Goal: Task Accomplishment & Management: Complete application form

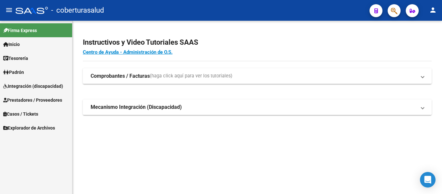
click at [25, 87] on span "Integración (discapacidad)" at bounding box center [33, 86] width 60 height 7
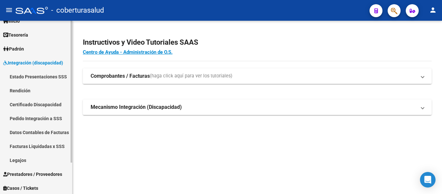
scroll to position [32, 0]
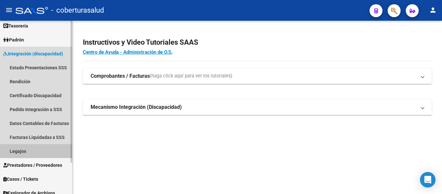
click at [20, 151] on link "Legajos" at bounding box center [36, 151] width 72 height 14
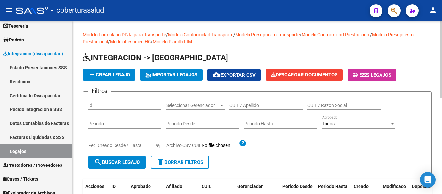
click at [257, 101] on div "CUIL / Apellido" at bounding box center [265, 103] width 73 height 13
paste input "20494678137"
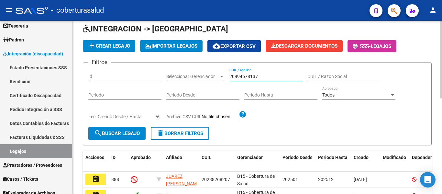
scroll to position [65, 0]
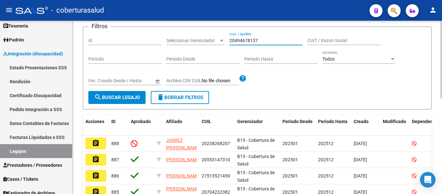
type input "20494678137"
click at [119, 98] on span "search Buscar Legajo" at bounding box center [117, 97] width 46 height 6
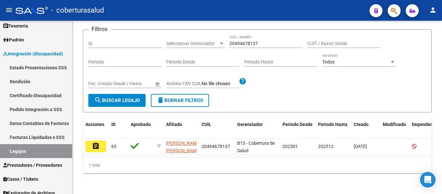
click at [92, 146] on button "assignment" at bounding box center [95, 146] width 21 height 12
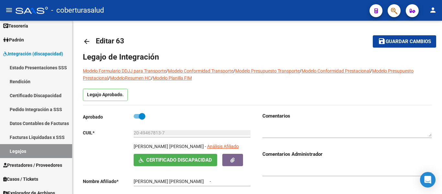
type input "[PERSON_NAME] [PERSON_NAME]"
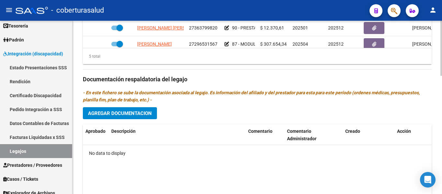
scroll to position [275, 0]
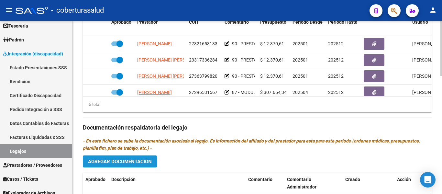
click at [127, 164] on span "Agregar Documentacion" at bounding box center [120, 162] width 64 height 6
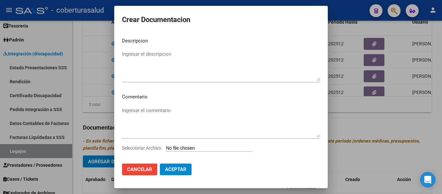
click at [202, 146] on input "Seleccionar Archivo" at bounding box center [209, 148] width 86 height 6
type input "C:\fakepath\1- CUD.pdf"
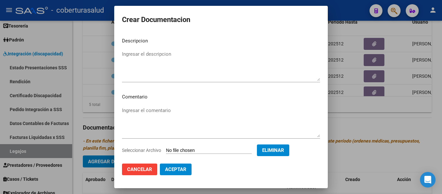
click at [131, 56] on textarea "Ingresar el descripcion" at bounding box center [221, 65] width 198 height 30
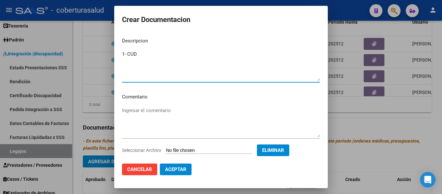
type textarea "1- CUD"
click at [186, 169] on button "Aceptar" at bounding box center [176, 169] width 32 height 12
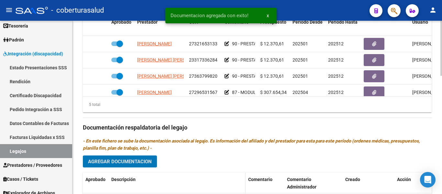
scroll to position [339, 0]
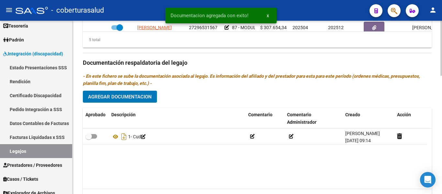
click at [134, 94] on button "Agregar Documentacion" at bounding box center [120, 97] width 74 height 12
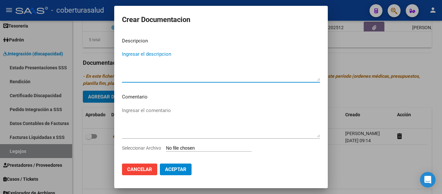
click at [189, 149] on input "Seleccionar Archivo" at bounding box center [209, 148] width 86 height 6
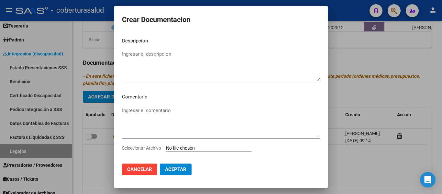
type input "C:\fakepath\2-FORMULARIOS.pdf"
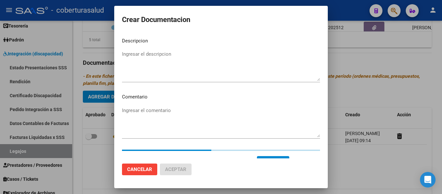
click at [162, 56] on textarea "Ingresar el descripcion" at bounding box center [221, 65] width 198 height 30
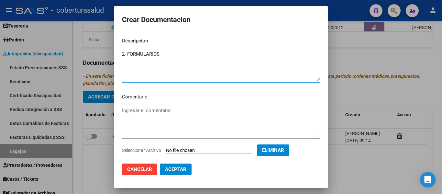
type textarea "2- FORMULARIOS"
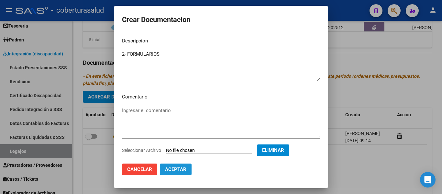
click at [181, 171] on span "Aceptar" at bounding box center [175, 169] width 21 height 6
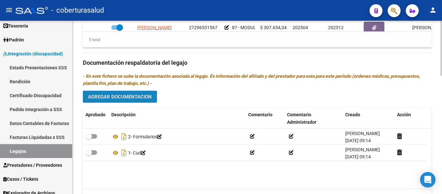
click at [129, 98] on span "Agregar Documentacion" at bounding box center [120, 97] width 64 height 6
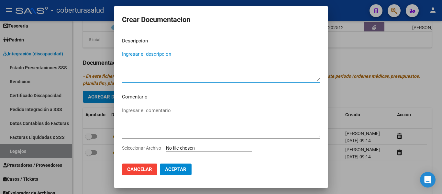
click at [182, 146] on input "Seleccionar Archivo" at bounding box center [209, 148] width 86 height 6
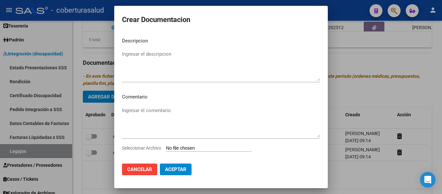
type input "C:\fakepath\3-PRESTACION DE APOYO EN FONOAUDIOLOGIA.pdf"
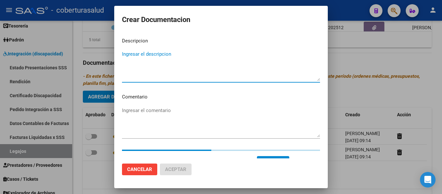
click at [154, 57] on textarea "Ingresar el descripcion" at bounding box center [221, 65] width 198 height 30
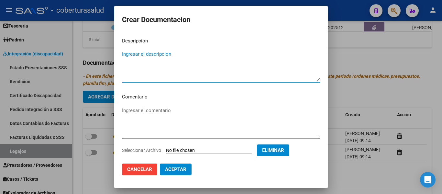
paste textarea "3-PRESTACION DE APOYO EN FONOAUDIOLOGIA"
click at [126, 53] on textarea "3-PRESTACION DE APOYO EN FONOAUDIOLOGIA" at bounding box center [221, 65] width 198 height 30
type textarea "3- PRESTACION DE APOYO EN FONOAUDIOLOGIA"
click at [182, 167] on span "Aceptar" at bounding box center [175, 169] width 21 height 6
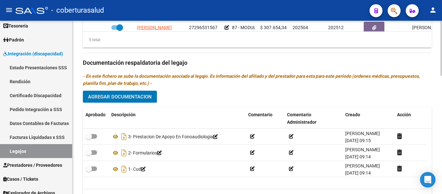
click at [132, 97] on span "Agregar Documentacion" at bounding box center [120, 97] width 64 height 6
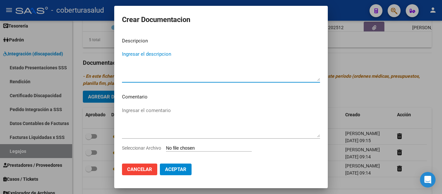
click at [197, 149] on input "Seleccionar Archivo" at bounding box center [209, 148] width 86 height 6
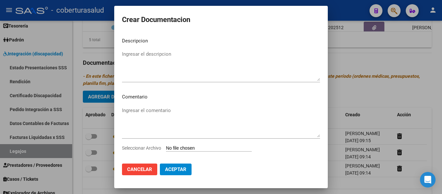
type input "C:\fakepath\4-PRESTACION DE APOYO EN PSICOLOGIA.pdf"
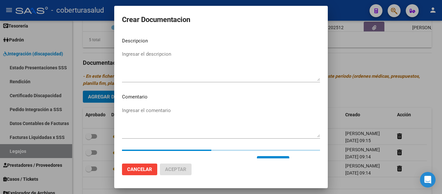
click at [154, 69] on textarea "Ingresar el descripcion" at bounding box center [221, 65] width 198 height 30
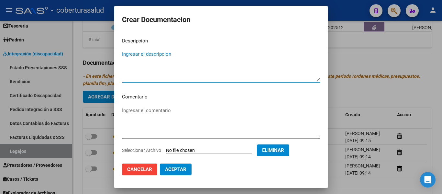
paste textarea "4-PRESTACION DE APOYO EN PSICOLOGIA"
click at [127, 53] on textarea "4-PRESTACION DE APOYO EN PSICOLOGIA" at bounding box center [221, 65] width 198 height 30
type textarea "4- PRESTACION DE APOYO EN PSICOLOGIA"
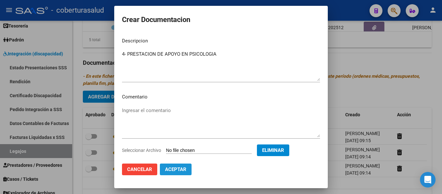
click at [181, 171] on span "Aceptar" at bounding box center [175, 169] width 21 height 6
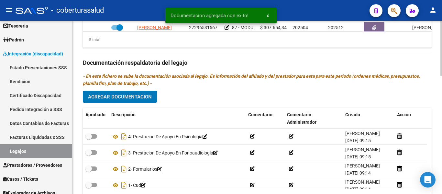
click at [135, 97] on span "Agregar Documentacion" at bounding box center [120, 97] width 64 height 6
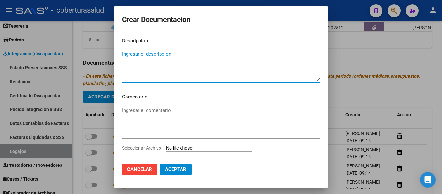
click at [198, 148] on input "Seleccionar Archivo" at bounding box center [209, 148] width 86 height 6
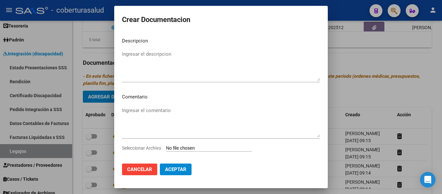
type input "C:\fakepath\5-PRESTACION DE APOYO EN PSICOPEDAGOGIA.pdf"
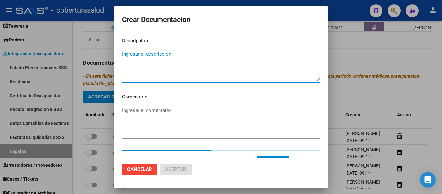
click at [151, 71] on textarea "Ingresar el descripcion" at bounding box center [221, 65] width 198 height 30
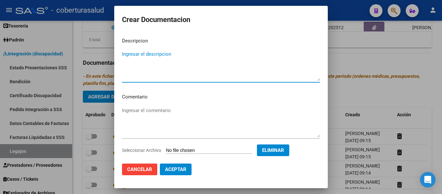
paste textarea "5-PRESTACION DE APOYO EN PSICOPEDAGOGIA"
click at [126, 53] on textarea "5-PRESTACION DE APOYO EN PSICOPEDAGOGIA" at bounding box center [221, 65] width 198 height 30
type textarea "5- PRESTACION DE APOYO EN PSICOPEDAGOGIA"
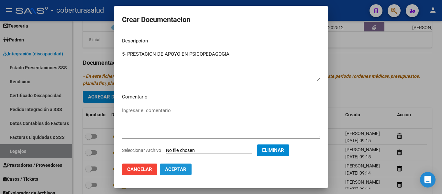
click at [177, 168] on span "Aceptar" at bounding box center [175, 169] width 21 height 6
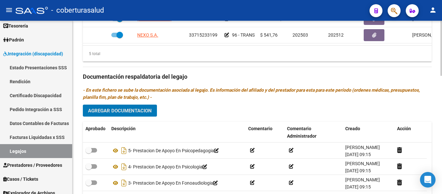
scroll to position [372, 0]
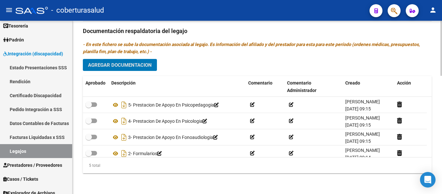
click at [126, 71] on button "Agregar Documentacion" at bounding box center [120, 65] width 74 height 12
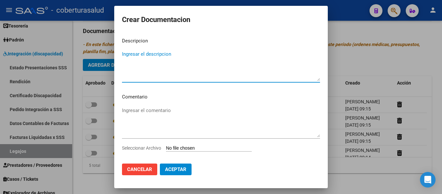
click at [197, 148] on input "Seleccionar Archivo" at bounding box center [209, 148] width 86 height 6
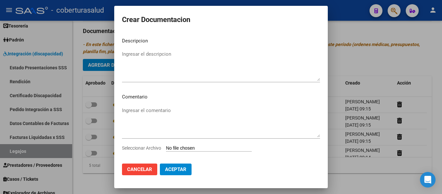
click at [147, 169] on span "Cancelar" at bounding box center [139, 169] width 25 height 6
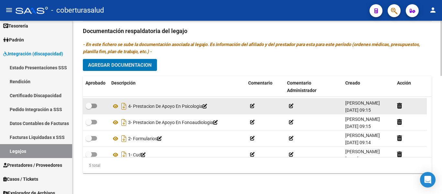
scroll to position [23, 0]
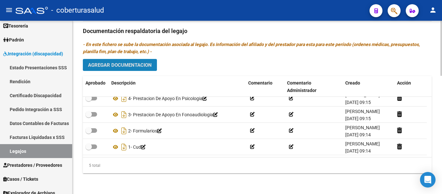
click at [127, 64] on span "Agregar Documentacion" at bounding box center [120, 65] width 64 height 6
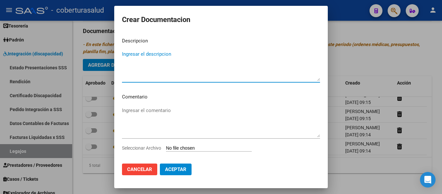
click at [187, 149] on input "Seleccionar Archivo" at bounding box center [209, 148] width 86 height 6
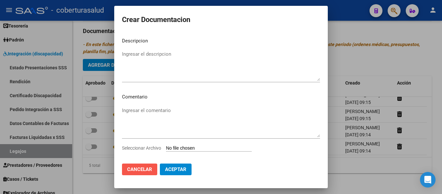
click at [132, 172] on span "Cancelar" at bounding box center [139, 169] width 25 height 6
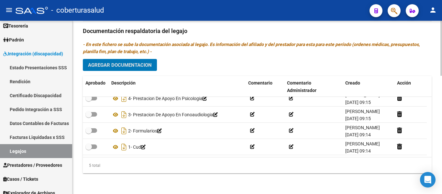
click at [132, 64] on span "Agregar Documentacion" at bounding box center [120, 65] width 64 height 6
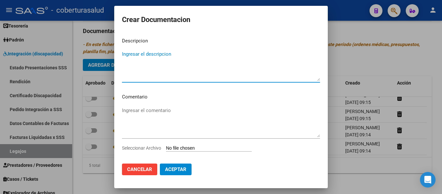
click at [186, 146] on input "Seleccionar Archivo" at bounding box center [209, 148] width 86 height 6
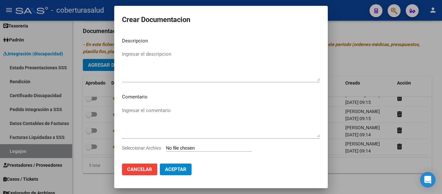
type input "C:\fakepath\6-MODULO MAESTRA DE APOYO.pdf"
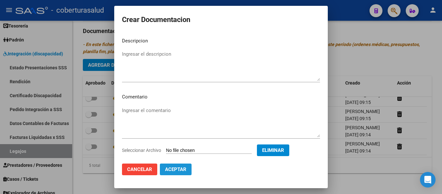
click at [182, 169] on span "Aceptar" at bounding box center [175, 169] width 21 height 6
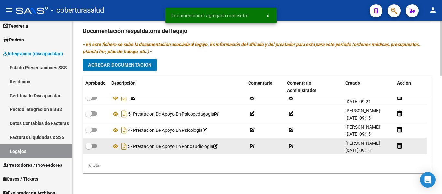
scroll to position [0, 0]
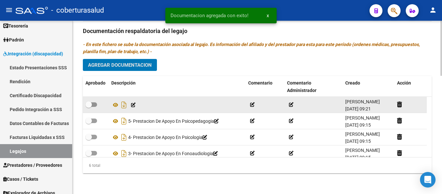
click at [134, 105] on icon at bounding box center [133, 105] width 5 height 5
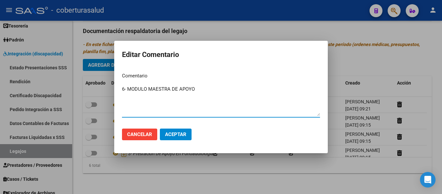
type textarea "6- MODULO MAESTRA DE APOYO"
click at [172, 134] on span "Aceptar" at bounding box center [175, 134] width 21 height 6
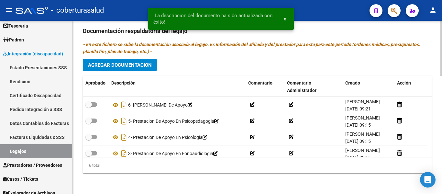
click at [140, 63] on span "Agregar Documentacion" at bounding box center [120, 65] width 64 height 6
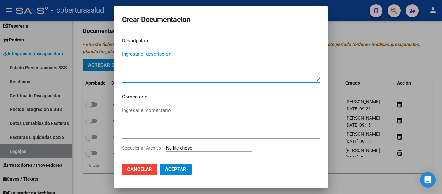
click at [189, 146] on app-file-uploader "Seleccionar Archivo" at bounding box center [189, 148] width 135 height 6
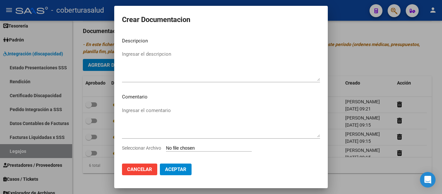
click at [190, 149] on input "Seleccionar Archivo" at bounding box center [209, 148] width 86 height 6
type input "C:\fakepath\6- TRANSPORTE A TERAPIAS.pdf"
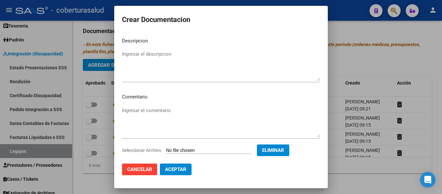
click at [146, 65] on textarea "Ingresar el descripcion" at bounding box center [221, 65] width 198 height 30
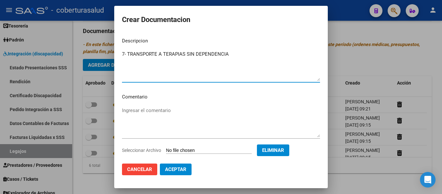
type textarea "7- TRANSPORTE A TERAPIAS SIN DEPENDENCIA"
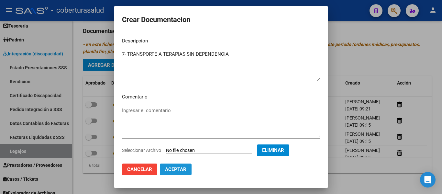
click at [182, 168] on span "Aceptar" at bounding box center [175, 169] width 21 height 6
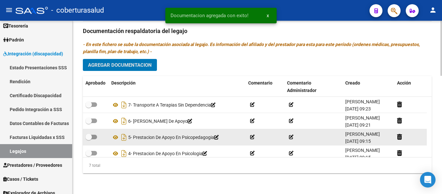
scroll to position [55, 0]
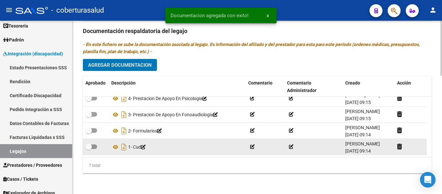
click at [97, 147] on div at bounding box center [95, 147] width 21 height 8
click at [95, 145] on span at bounding box center [91, 146] width 12 height 5
click at [89, 149] on input "checkbox" at bounding box center [88, 149] width 0 height 0
checkbox input "true"
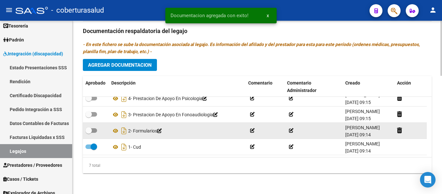
click at [97, 131] on div at bounding box center [95, 131] width 21 height 8
click at [94, 129] on span at bounding box center [91, 130] width 12 height 5
click at [89, 133] on input "checkbox" at bounding box center [88, 133] width 0 height 0
checkbox input "true"
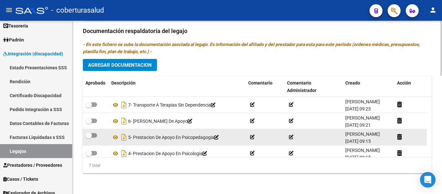
scroll to position [32, 0]
click at [92, 138] on span at bounding box center [91, 137] width 12 height 5
click at [89, 139] on input "checkbox" at bounding box center [88, 139] width 0 height 0
checkbox input "true"
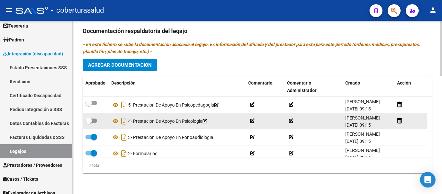
drag, startPoint x: 95, startPoint y: 117, endPoint x: 94, endPoint y: 113, distance: 4.6
click at [95, 117] on label at bounding box center [91, 121] width 12 height 8
click at [89, 123] on input "checkbox" at bounding box center [88, 123] width 0 height 0
checkbox input "true"
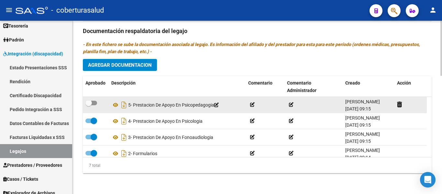
click at [92, 103] on span at bounding box center [88, 103] width 6 height 6
click at [89, 105] on input "checkbox" at bounding box center [88, 105] width 0 height 0
checkbox input "true"
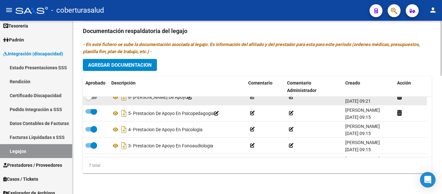
scroll to position [0, 0]
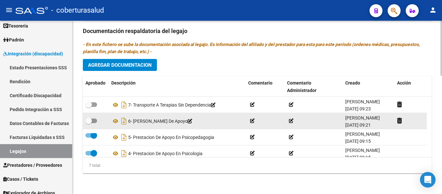
click at [90, 121] on span at bounding box center [88, 120] width 6 height 6
click at [89, 123] on input "checkbox" at bounding box center [88, 123] width 0 height 0
checkbox input "true"
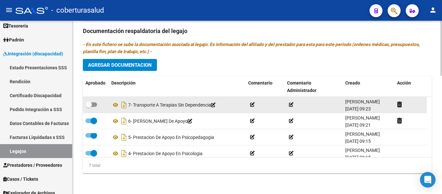
click at [94, 104] on span at bounding box center [91, 104] width 12 height 5
click at [89, 107] on input "checkbox" at bounding box center [88, 107] width 0 height 0
checkbox input "true"
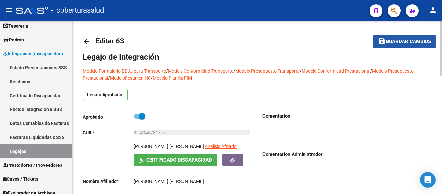
click at [391, 42] on span "Guardar cambios" at bounding box center [408, 42] width 45 height 6
click at [293, 45] on mat-toolbar-row "arrow_back Editar 63" at bounding box center [219, 41] width 272 height 21
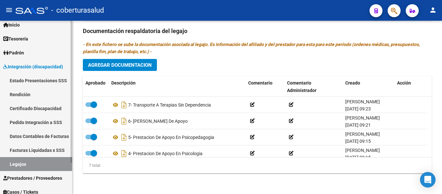
scroll to position [38, 0]
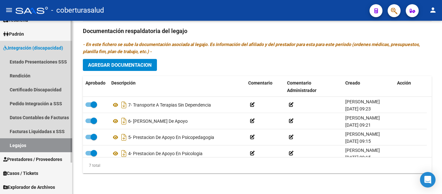
click at [28, 148] on link "Legajos" at bounding box center [36, 145] width 72 height 14
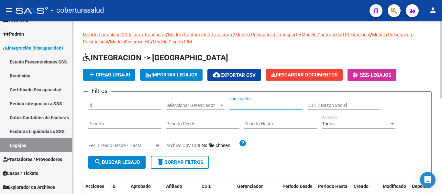
click at [254, 105] on input "CUIL / Apellido" at bounding box center [265, 106] width 73 height 6
paste input "20589568517"
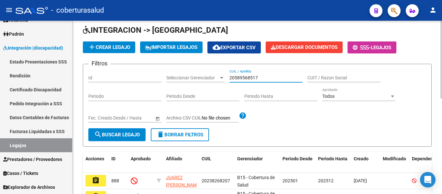
scroll to position [65, 0]
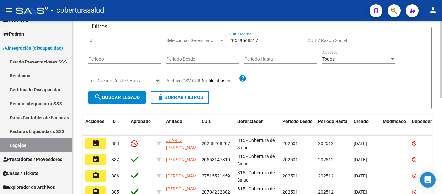
type input "20589568517"
click at [127, 94] on button "search Buscar Legajo" at bounding box center [116, 97] width 57 height 13
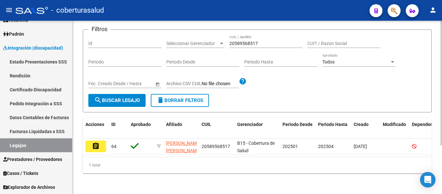
scroll to position [67, 0]
click at [98, 142] on mat-icon "assignment" at bounding box center [96, 146] width 8 height 8
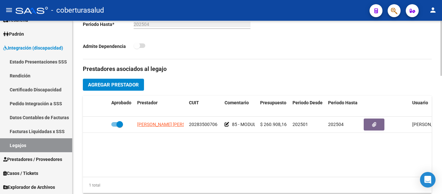
type input "[PERSON_NAME] [PERSON_NAME]"
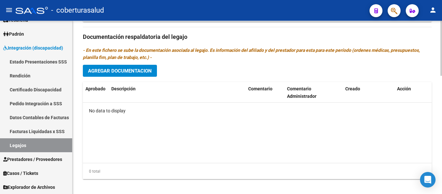
scroll to position [372, 0]
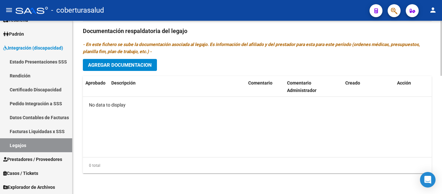
click at [142, 65] on span "Agregar Documentacion" at bounding box center [120, 65] width 64 height 6
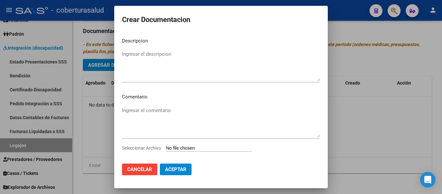
click at [187, 147] on input "Seleccionar Archivo" at bounding box center [209, 148] width 86 height 6
type input "C:\fakepath\1 - CUD.pdf"
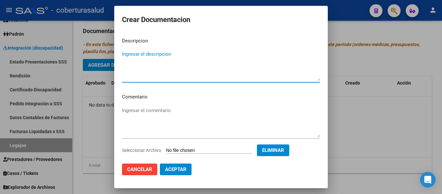
click at [146, 57] on textarea "Ingresar el descripcion" at bounding box center [221, 65] width 198 height 30
type textarea "1- CUD"
click at [186, 170] on button "Aceptar" at bounding box center [176, 169] width 32 height 12
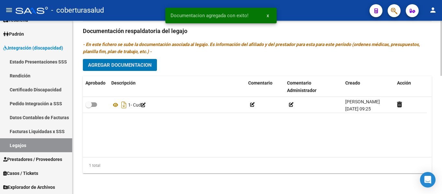
click at [135, 66] on span "Agregar Documentacion" at bounding box center [120, 65] width 64 height 6
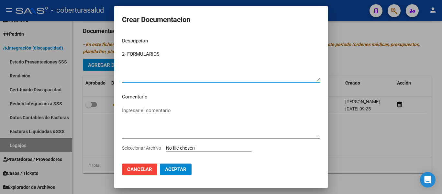
type textarea "2- FORMULARIOS"
click at [186, 143] on div "Ingresar el comentario" at bounding box center [221, 124] width 198 height 39
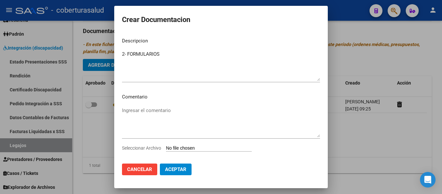
click at [187, 148] on input "Seleccionar Archivo" at bounding box center [209, 148] width 86 height 6
type input "C:\fakepath\2 - FORMULARIOS.pdf"
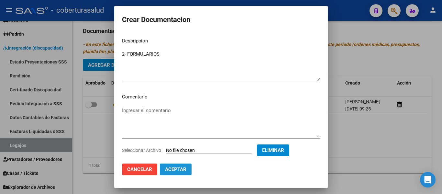
click at [177, 175] on button "Aceptar" at bounding box center [176, 169] width 32 height 12
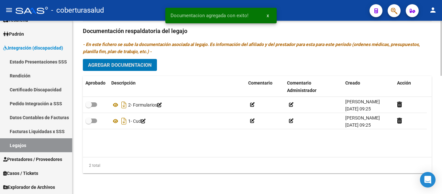
click at [128, 66] on span "Agregar Documentacion" at bounding box center [120, 65] width 64 height 6
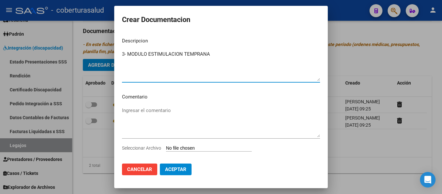
type textarea "3- MODULO ESTIMULACION TEMPRANA"
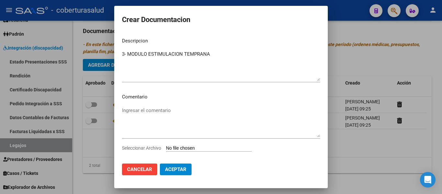
click at [196, 147] on input "Seleccionar Archivo" at bounding box center [209, 148] width 86 height 6
type input "C:\fakepath\3 - MODULO ESTIMULACION TEMPRANA.pdf"
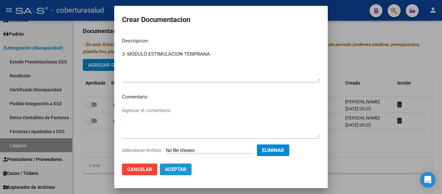
click at [182, 169] on span "Aceptar" at bounding box center [175, 169] width 21 height 6
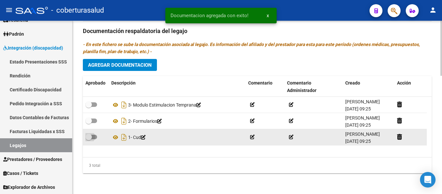
click at [90, 136] on span at bounding box center [88, 137] width 6 height 6
click at [89, 139] on input "checkbox" at bounding box center [88, 139] width 0 height 0
checkbox input "true"
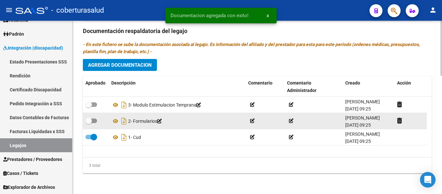
click at [91, 123] on span at bounding box center [88, 120] width 6 height 6
click at [89, 123] on input "checkbox" at bounding box center [88, 123] width 0 height 0
checkbox input "true"
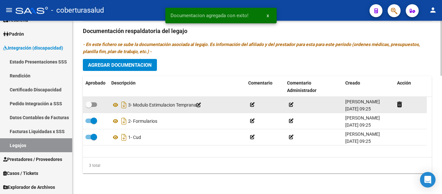
click at [92, 104] on span at bounding box center [91, 104] width 12 height 5
click at [89, 107] on input "checkbox" at bounding box center [88, 107] width 0 height 0
checkbox input "true"
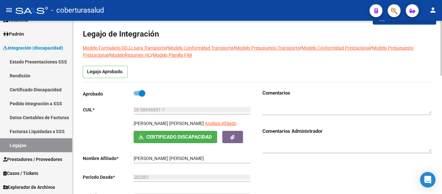
scroll to position [0, 0]
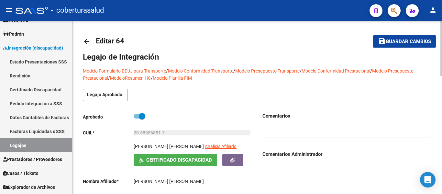
click at [392, 43] on span "Guardar cambios" at bounding box center [408, 42] width 45 height 6
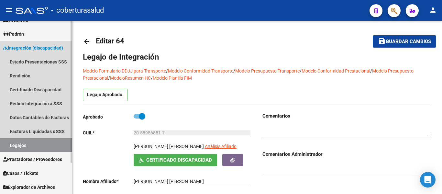
click at [49, 143] on link "Legajos" at bounding box center [36, 145] width 72 height 14
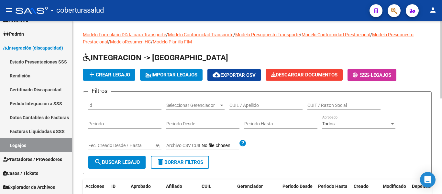
click at [269, 103] on input "CUIL / Apellido" at bounding box center [265, 106] width 73 height 6
paste input "27570985359"
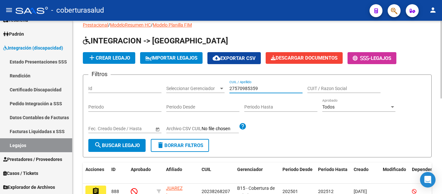
scroll to position [32, 0]
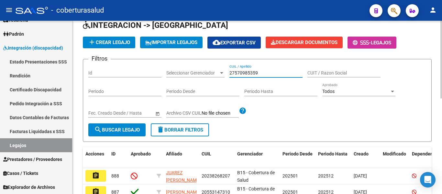
type input "27570985359"
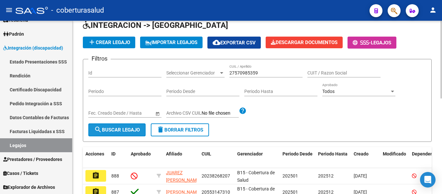
click at [126, 127] on span "search Buscar Legajo" at bounding box center [117, 130] width 46 height 6
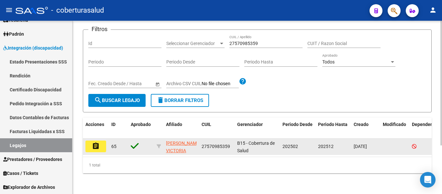
scroll to position [67, 0]
click at [97, 142] on mat-icon "assignment" at bounding box center [96, 146] width 8 height 8
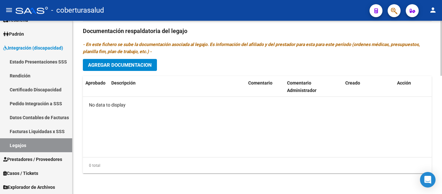
scroll to position [372, 0]
click at [132, 62] on span "Agregar Documentacion" at bounding box center [120, 65] width 64 height 6
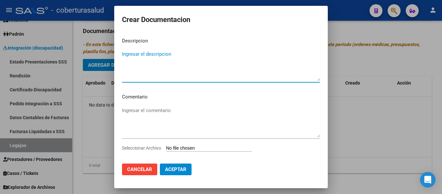
click at [186, 148] on input "Seleccionar Archivo" at bounding box center [209, 148] width 86 height 6
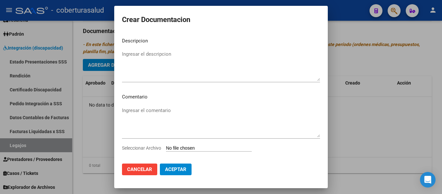
type input "C:\fakepath\1-CUD.pdf"
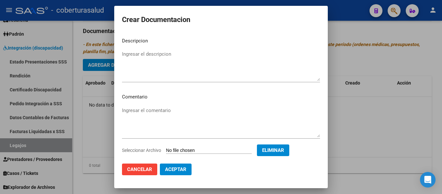
click at [133, 53] on textarea "Ingresar el descripcion" at bounding box center [221, 65] width 198 height 30
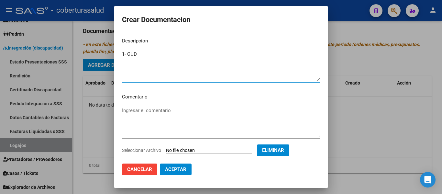
type textarea "1- CUD"
click at [176, 171] on span "Aceptar" at bounding box center [175, 169] width 21 height 6
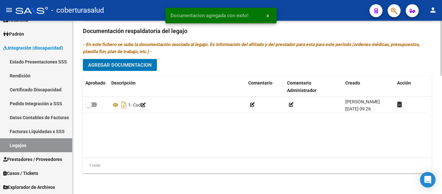
click at [134, 69] on button "Agregar Documentacion" at bounding box center [120, 65] width 74 height 12
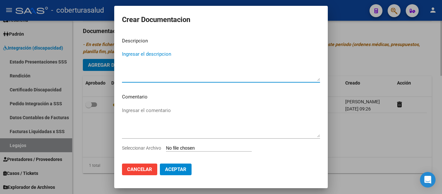
click at [134, 69] on textarea "Ingresar el descripcion" at bounding box center [221, 65] width 198 height 30
type textarea "2- FORMULARIOS"
click at [170, 172] on span "Aceptar" at bounding box center [175, 169] width 21 height 6
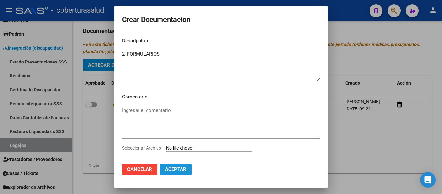
click at [171, 167] on span "Aceptar" at bounding box center [175, 169] width 21 height 6
click at [183, 149] on input "Seleccionar Archivo" at bounding box center [209, 148] width 86 height 6
type input "C:\fakepath\2-FORMULARIOS.pdf"
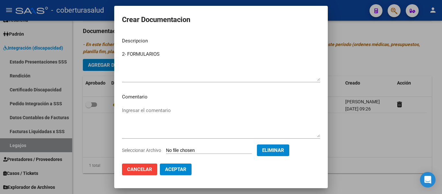
click at [182, 170] on span "Aceptar" at bounding box center [175, 169] width 21 height 6
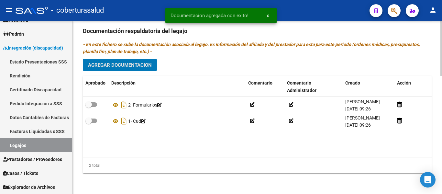
click at [123, 64] on span "Agregar Documentacion" at bounding box center [120, 65] width 64 height 6
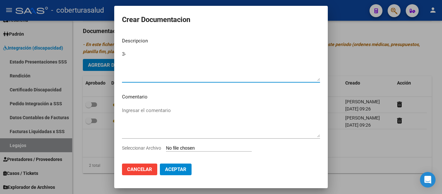
type textarea "3"
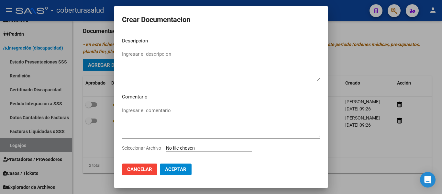
click at [196, 147] on input "Seleccionar Archivo" at bounding box center [209, 148] width 86 height 6
type input "C:\fakepath\3-MODULO MAESTRA DE APOYO.pdf"
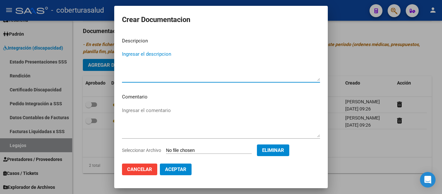
click at [134, 53] on textarea "Ingresar el descripcion" at bounding box center [221, 65] width 198 height 30
paste textarea "3-MODULO MAESTRA DE APOYO"
click at [126, 53] on textarea "3-MODULO MAESTRA DE APOYO" at bounding box center [221, 65] width 198 height 30
type textarea "3- MODULO MAESTRA DE APOYO"
click at [184, 171] on span "Aceptar" at bounding box center [175, 169] width 21 height 6
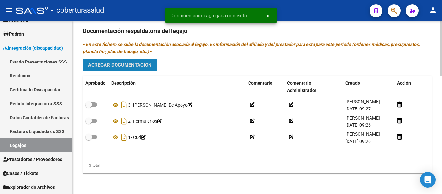
click at [137, 64] on span "Agregar Documentacion" at bounding box center [120, 65] width 64 height 6
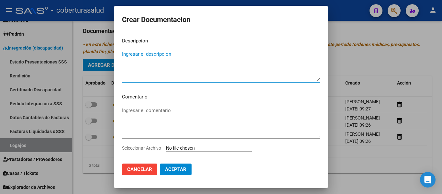
click at [197, 146] on input "Seleccionar Archivo" at bounding box center [209, 148] width 86 height 6
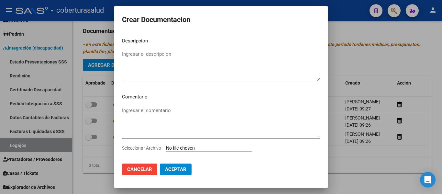
type input "C:\fakepath\4-PRESTACION DE APOYO EN FONOAUDIOLOGIA.pdf"
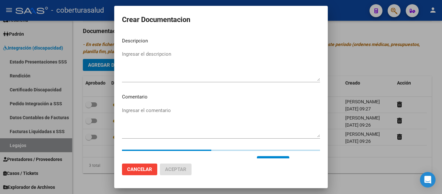
click at [143, 57] on textarea "Ingresar el descripcion" at bounding box center [221, 65] width 198 height 30
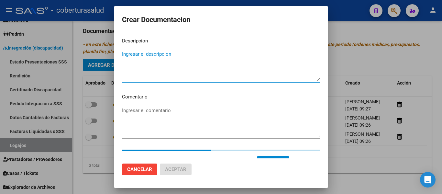
paste textarea "4-PRESTACION DE APOYO EN FONOAUDIOLOGIA"
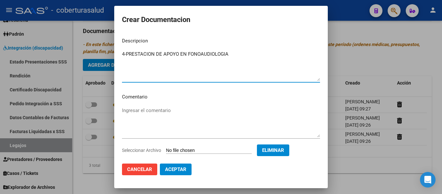
click at [126, 55] on textarea "4-PRESTACION DE APOYO EN FONOAUDIOLOGIA" at bounding box center [221, 65] width 198 height 30
type textarea "4- PRESTACION DE APOYO EN FONOAUDIOLOGIA"
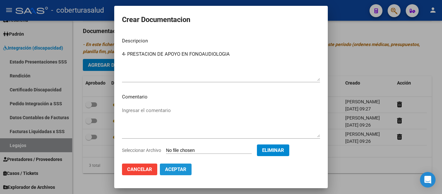
click at [189, 169] on button "Aceptar" at bounding box center [176, 169] width 32 height 12
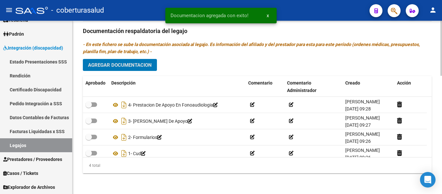
click at [123, 62] on span "Agregar Documentacion" at bounding box center [120, 65] width 64 height 6
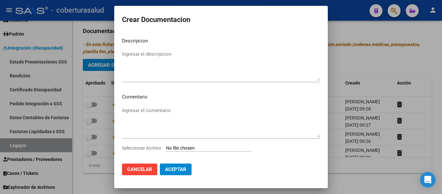
click at [187, 148] on input "Seleccionar Archivo" at bounding box center [209, 148] width 86 height 6
type input "C:\fakepath\5-PRESTACION DE APOYO EN PSICOLOGIA.pdf"
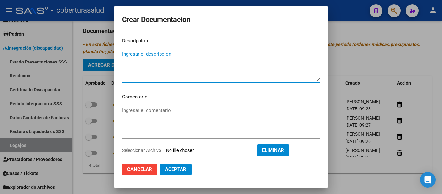
click at [155, 54] on textarea "Ingresar el descripcion" at bounding box center [221, 65] width 198 height 30
paste textarea "5-PRESTACION DE APOYO EN PSICOLOGIA"
click at [126, 53] on textarea "5-PRESTACION DE APOYO EN PSICOLOGIA" at bounding box center [221, 65] width 198 height 30
type textarea "5- PRESTACION DE APOYO EN PSICOLOGIA"
click at [182, 169] on span "Aceptar" at bounding box center [175, 169] width 21 height 6
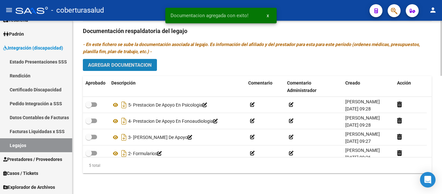
click at [143, 64] on span "Agregar Documentacion" at bounding box center [120, 65] width 64 height 6
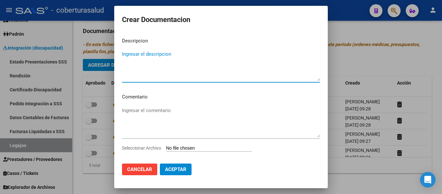
click at [191, 147] on input "Seleccionar Archivo" at bounding box center [209, 148] width 86 height 6
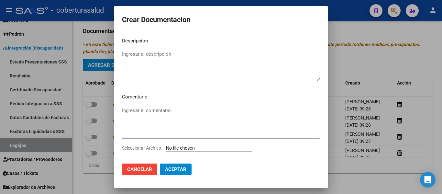
click at [196, 146] on input "Seleccionar Archivo" at bounding box center [209, 148] width 86 height 6
type input "C:\fakepath\3-MODULO MAESTRA DE APOYO.pdf"
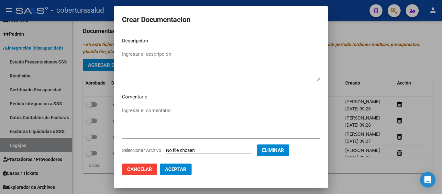
click at [133, 171] on span "Cancelar" at bounding box center [139, 169] width 25 height 6
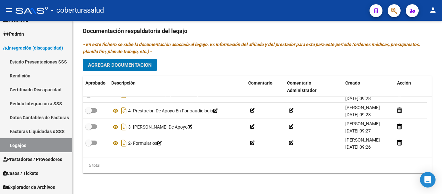
scroll to position [0, 0]
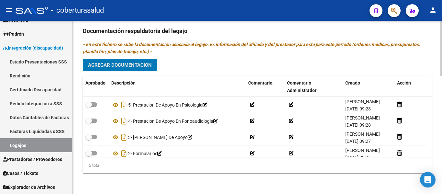
click at [125, 64] on span "Agregar Documentacion" at bounding box center [120, 65] width 64 height 6
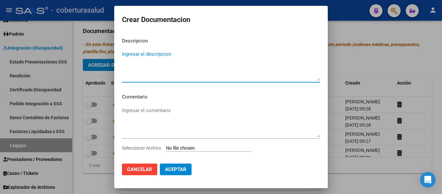
click at [185, 146] on input "Seleccionar Archivo" at bounding box center [209, 148] width 86 height 6
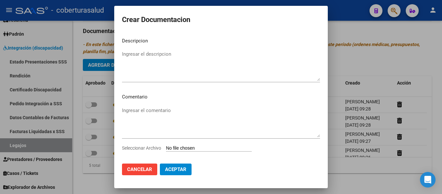
click at [208, 146] on input "Seleccionar Archivo" at bounding box center [209, 148] width 86 height 6
type input "C:\fakepath\6-NOTA DE CAMBIO DE PRESTADOR.pdf"
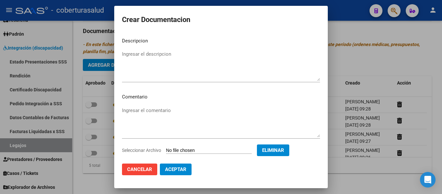
click at [195, 147] on app-file-uploader "Seleccionar Archivo Eliminar" at bounding box center [208, 150] width 172 height 6
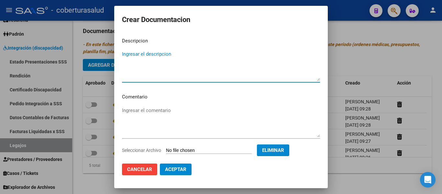
click at [127, 62] on textarea "Ingresar el descripcion" at bounding box center [221, 65] width 198 height 30
type textarea "6- NOTA DE CAMBIO DE PRESTADOR"
click at [171, 171] on span "Aceptar" at bounding box center [175, 169] width 21 height 6
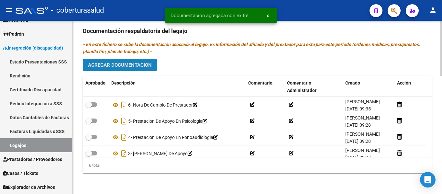
click at [138, 67] on span "Agregar Documentacion" at bounding box center [120, 65] width 64 height 6
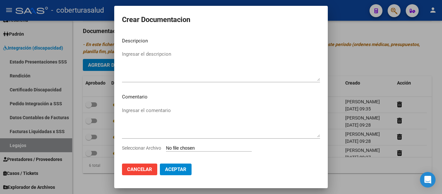
click at [193, 148] on input "Seleccionar Archivo" at bounding box center [209, 148] width 86 height 6
type input "C:\fakepath\7-TRANSPORTE CON DEPENDENCIA.pdf"
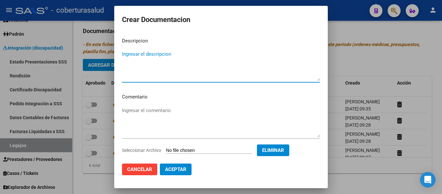
click at [152, 51] on textarea "Ingresar el descripcion" at bounding box center [221, 65] width 198 height 30
type textarea "7"
click at [138, 170] on span "Cancelar" at bounding box center [139, 169] width 25 height 6
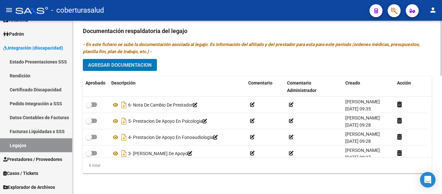
click at [119, 64] on span "Agregar Documentacion" at bounding box center [120, 65] width 64 height 6
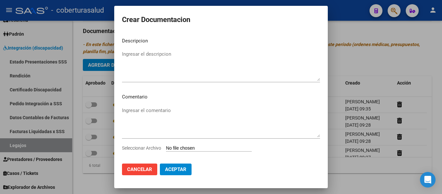
click at [199, 151] on input "Seleccionar Archivo" at bounding box center [209, 148] width 86 height 6
type input "C:\fakepath\6-MODULO MAESTRA DE APOYO.pdf"
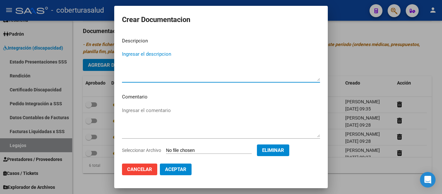
click at [127, 71] on textarea "Ingresar el descripcion" at bounding box center [221, 65] width 198 height 30
type textarea "7-MODULO MAESTRA DE APOYO"
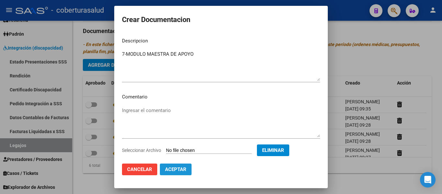
click at [168, 170] on span "Aceptar" at bounding box center [175, 169] width 21 height 6
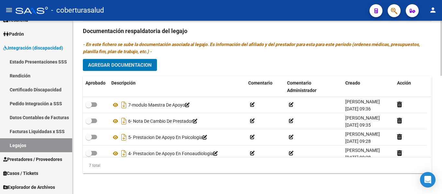
click at [136, 68] on button "Agregar Documentacion" at bounding box center [120, 65] width 74 height 12
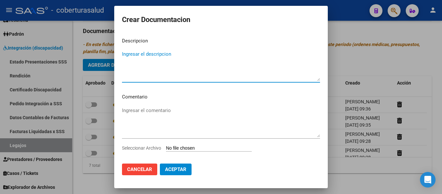
click at [193, 150] on input "Seleccionar Archivo" at bounding box center [209, 148] width 86 height 6
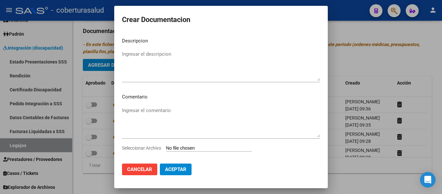
type input "C:\fakepath\7-TRANSPORTE CON DEPENDENCIA.pdf"
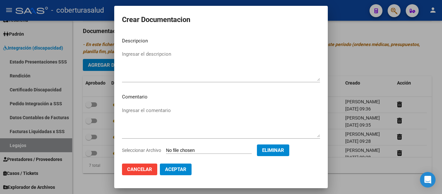
click at [137, 64] on textarea "Ingresar el descripcion" at bounding box center [221, 65] width 198 height 30
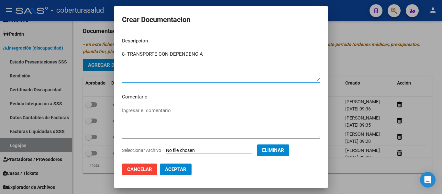
type textarea "8- TRANSPORTE CON DEPENDENCIA"
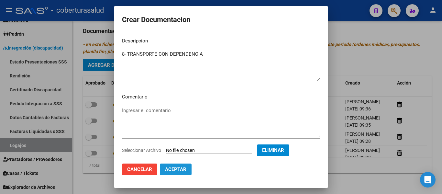
click at [169, 167] on span "Aceptar" at bounding box center [175, 169] width 21 height 6
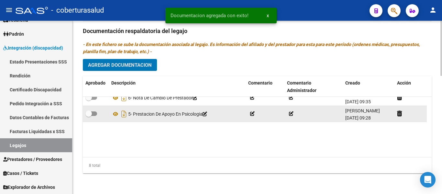
scroll to position [72, 0]
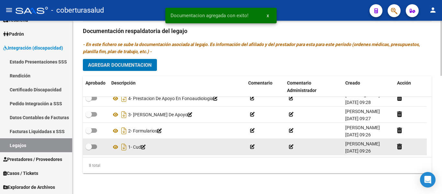
click at [94, 144] on span at bounding box center [91, 146] width 12 height 5
click at [89, 149] on input "checkbox" at bounding box center [88, 149] width 0 height 0
checkbox input "true"
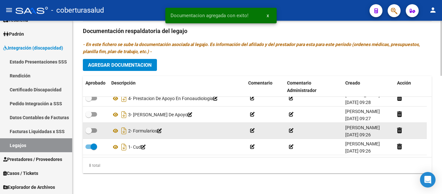
click at [94, 129] on span at bounding box center [91, 130] width 12 height 5
click at [89, 133] on input "checkbox" at bounding box center [88, 133] width 0 height 0
checkbox input "true"
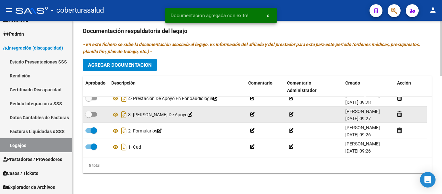
click at [92, 112] on span at bounding box center [88, 114] width 6 height 6
click at [89, 116] on input "checkbox" at bounding box center [88, 116] width 0 height 0
checkbox input "true"
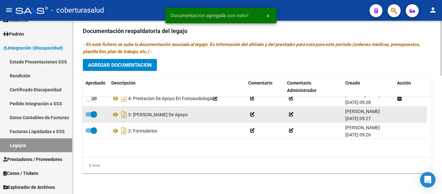
scroll to position [39, 0]
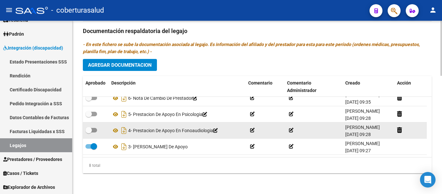
click at [88, 132] on span at bounding box center [88, 130] width 6 height 6
click at [88, 132] on input "checkbox" at bounding box center [88, 132] width 0 height 0
checkbox input "true"
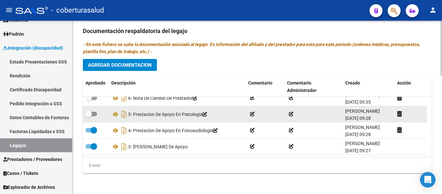
click at [93, 114] on span at bounding box center [91, 114] width 12 height 5
click at [89, 116] on input "checkbox" at bounding box center [88, 116] width 0 height 0
checkbox input "true"
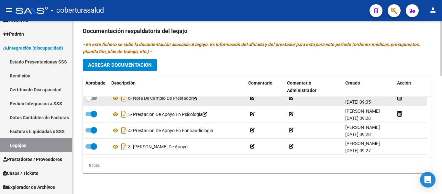
scroll to position [7, 0]
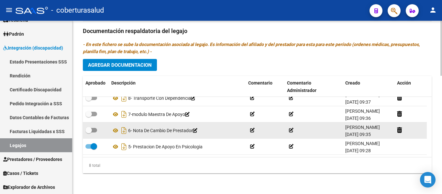
drag, startPoint x: 94, startPoint y: 130, endPoint x: 92, endPoint y: 127, distance: 3.9
click at [94, 130] on span at bounding box center [91, 130] width 12 height 5
click at [89, 132] on input "checkbox" at bounding box center [88, 132] width 0 height 0
checkbox input "true"
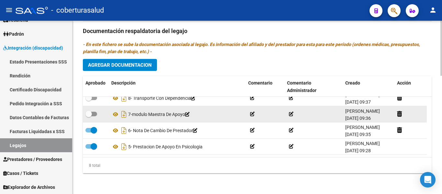
click at [94, 111] on label at bounding box center [91, 114] width 12 height 8
click at [89, 116] on input "checkbox" at bounding box center [88, 116] width 0 height 0
checkbox input "true"
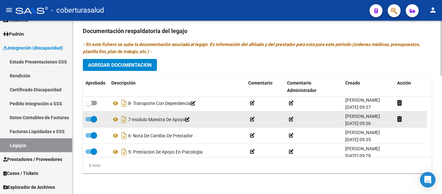
scroll to position [0, 0]
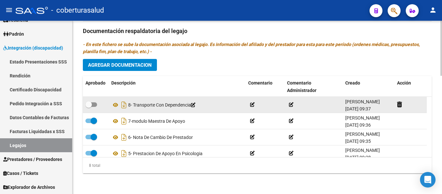
click at [91, 107] on span at bounding box center [88, 104] width 6 height 6
click at [89, 107] on input "checkbox" at bounding box center [88, 107] width 0 height 0
checkbox input "true"
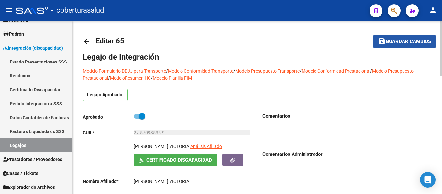
click at [401, 40] on span "Guardar cambios" at bounding box center [408, 42] width 45 height 6
click at [383, 42] on mat-icon "save" at bounding box center [382, 41] width 8 height 8
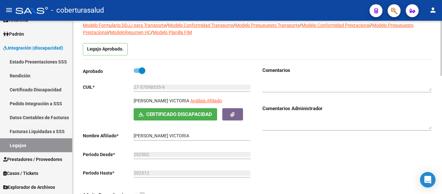
scroll to position [97, 0]
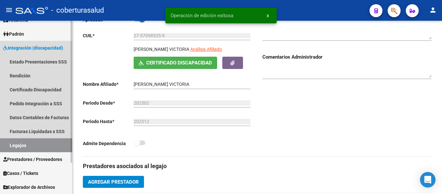
click at [27, 147] on link "Legajos" at bounding box center [36, 145] width 72 height 14
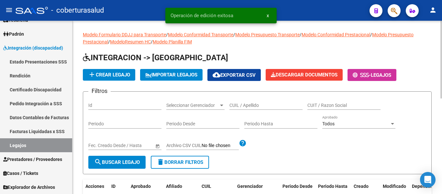
scroll to position [162, 0]
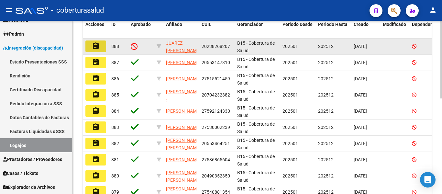
click at [96, 45] on mat-icon "assignment" at bounding box center [96, 46] width 8 height 8
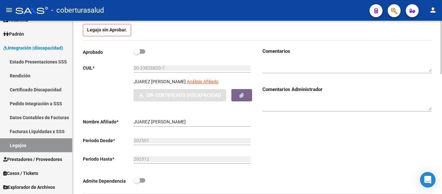
scroll to position [162, 0]
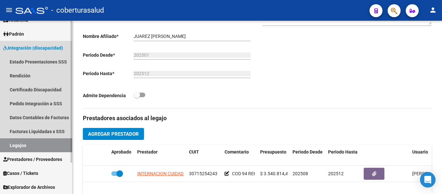
click at [19, 144] on link "Legajos" at bounding box center [36, 145] width 72 height 14
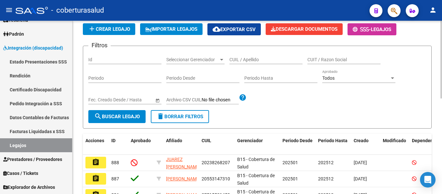
scroll to position [162, 0]
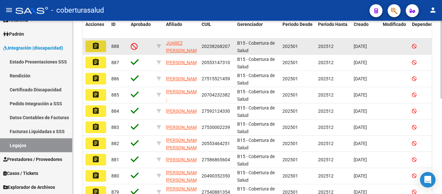
click at [101, 46] on button "assignment" at bounding box center [95, 46] width 21 height 12
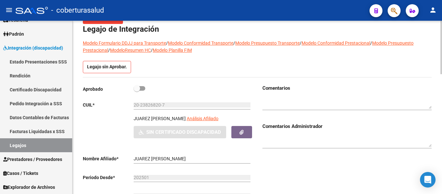
scroll to position [32, 0]
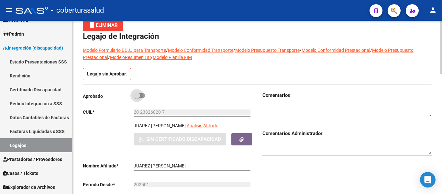
click at [140, 95] on span at bounding box center [140, 95] width 12 height 5
click at [137, 98] on input "checkbox" at bounding box center [137, 98] width 0 height 0
checkbox input "true"
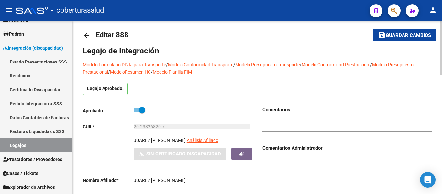
scroll to position [0, 0]
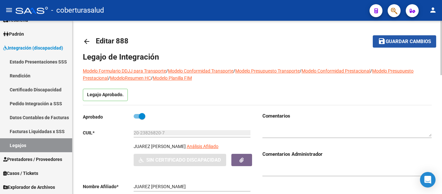
click at [418, 38] on button "save Guardar cambios" at bounding box center [404, 41] width 63 height 12
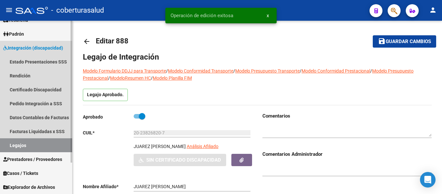
click at [28, 143] on link "Legajos" at bounding box center [36, 145] width 72 height 14
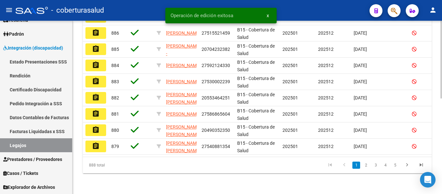
scroll to position [148, 0]
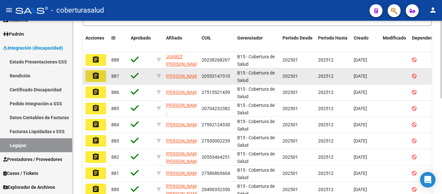
click at [100, 77] on button "assignment" at bounding box center [95, 76] width 21 height 12
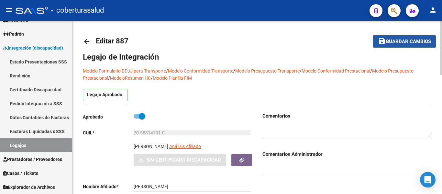
click at [410, 39] on span "Guardar cambios" at bounding box center [408, 42] width 45 height 6
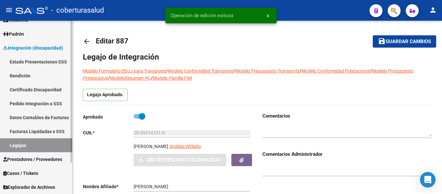
click at [22, 145] on link "Legajos" at bounding box center [36, 145] width 72 height 14
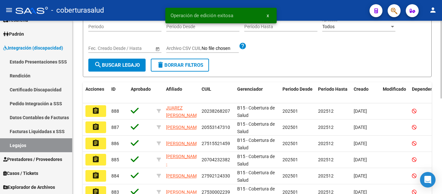
scroll to position [129, 0]
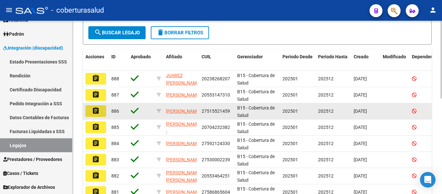
click at [101, 112] on button "assignment" at bounding box center [95, 111] width 21 height 12
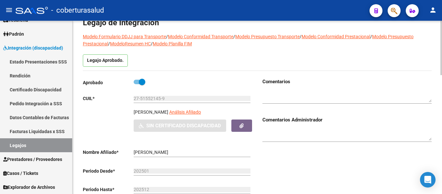
type input "[PERSON_NAME]"
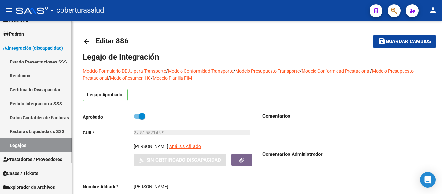
click at [20, 146] on link "Legajos" at bounding box center [36, 145] width 72 height 14
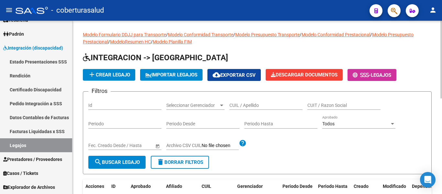
click at [243, 104] on input "CUIL / Apellido" at bounding box center [265, 106] width 73 height 6
paste input "27575003171"
type input "27575003171"
click at [127, 161] on span "search Buscar Legajo" at bounding box center [117, 162] width 46 height 6
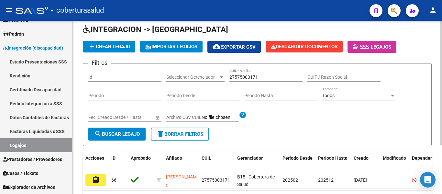
scroll to position [65, 0]
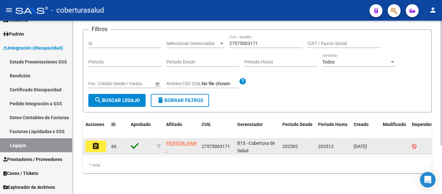
click at [96, 147] on mat-icon "assignment" at bounding box center [96, 146] width 8 height 8
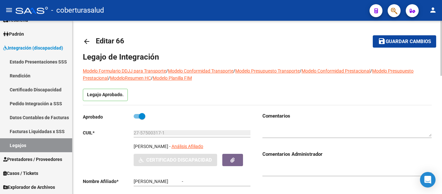
type input "[PERSON_NAME]"
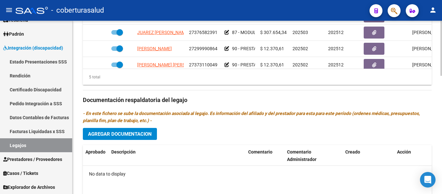
scroll to position [307, 0]
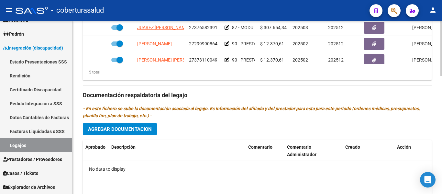
click at [119, 126] on button "Agregar Documentacion" at bounding box center [120, 129] width 74 height 12
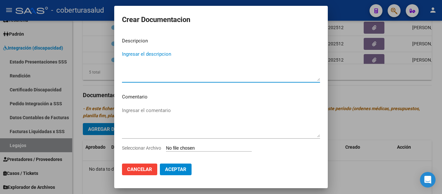
click at [190, 144] on div "Ingresar el comentario" at bounding box center [221, 124] width 198 height 39
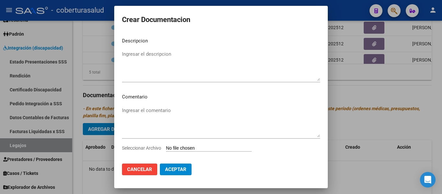
click at [189, 147] on input "Seleccionar Archivo" at bounding box center [209, 148] width 86 height 6
click at [143, 168] on span "Cancelar" at bounding box center [139, 169] width 25 height 6
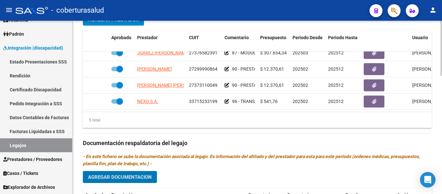
scroll to position [275, 0]
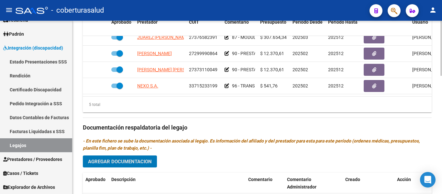
click at [135, 161] on span "Agregar Documentacion" at bounding box center [120, 162] width 64 height 6
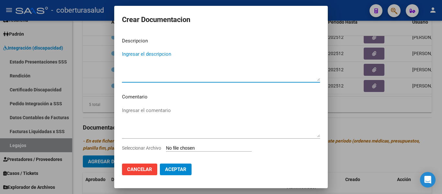
drag, startPoint x: 202, startPoint y: 153, endPoint x: 204, endPoint y: 149, distance: 4.7
click at [202, 153] on div "Seleccionar Archivo" at bounding box center [221, 150] width 198 height 12
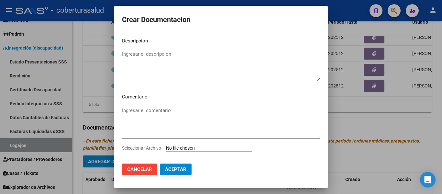
click at [204, 148] on input "Seleccionar Archivo" at bounding box center [209, 148] width 86 height 6
type input "C:\fakepath\1-CUD.pdf"
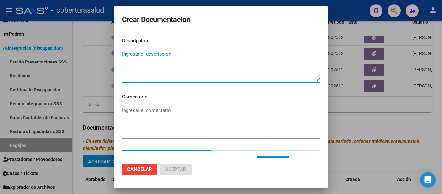
click at [151, 60] on textarea "Ingresar el descripcion" at bounding box center [221, 65] width 198 height 30
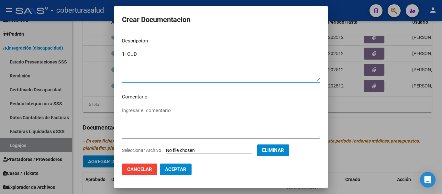
type textarea "1- CUD"
click at [177, 167] on span "Aceptar" at bounding box center [175, 169] width 21 height 6
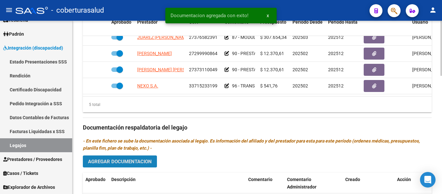
click at [142, 162] on span "Agregar Documentacion" at bounding box center [120, 162] width 64 height 6
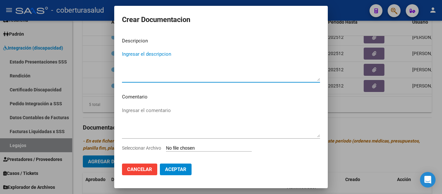
click at [160, 56] on textarea "Ingresar el descripcion" at bounding box center [221, 65] width 198 height 30
type textarea "2- FORMULARIOS"
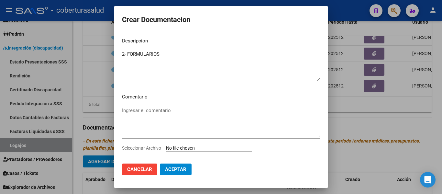
click at [200, 149] on input "Seleccionar Archivo" at bounding box center [209, 148] width 86 height 6
type input "C:\fakepath\2-FORMULARIOS.pdf"
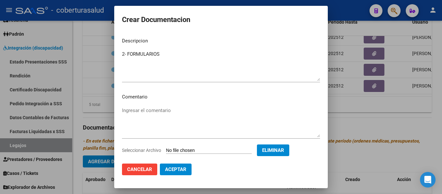
click at [179, 173] on button "Aceptar" at bounding box center [176, 169] width 32 height 12
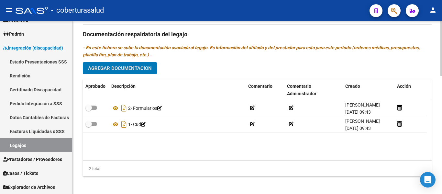
scroll to position [372, 0]
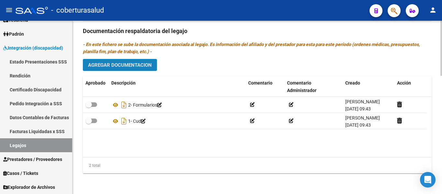
click at [145, 65] on span "Agregar Documentacion" at bounding box center [120, 65] width 64 height 6
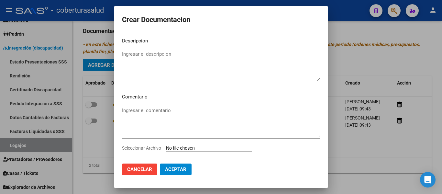
click at [194, 149] on input "Seleccionar Archivo" at bounding box center [209, 148] width 86 height 6
type input "C:\fakepath\3-PRESTACION DE APOYO EN FONOAUDIOLOGIA.pdf"
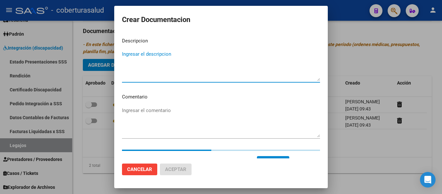
click at [182, 53] on textarea "Ingresar el descripcion" at bounding box center [221, 65] width 198 height 30
paste textarea "3-PRESTACION DE APOYO EN FONOAUDIOLOGIA"
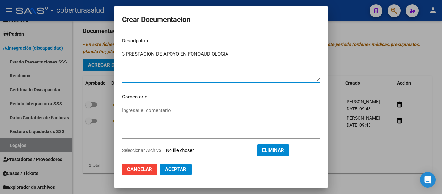
type textarea "3-PRESTACION DE APOYO EN FONOAUDIOLOGIA"
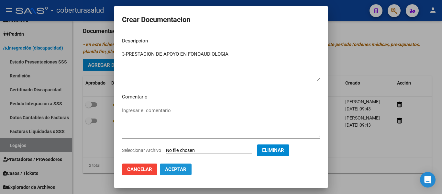
click at [184, 167] on span "Aceptar" at bounding box center [175, 169] width 21 height 6
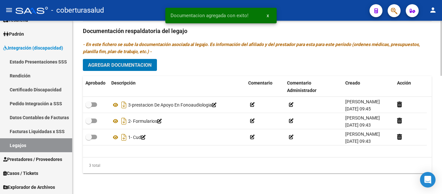
click at [124, 65] on span "Agregar Documentacion" at bounding box center [120, 65] width 64 height 6
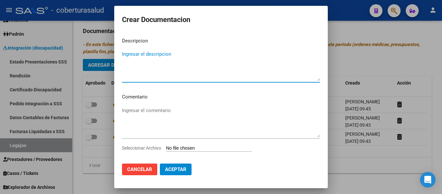
click at [191, 148] on input "Seleccionar Archivo" at bounding box center [209, 148] width 86 height 6
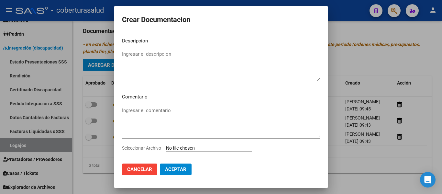
type input "C:\fakepath\4-MODULO MAESTRA DE APOYO.pdf"
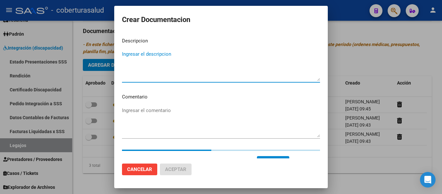
click at [160, 58] on textarea "Ingresar el descripcion" at bounding box center [221, 65] width 198 height 30
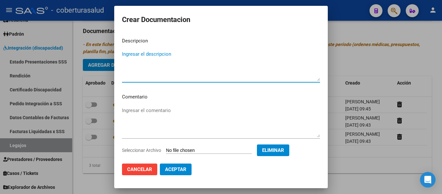
paste textarea "4-MODULO MAESTRA DE APOYO"
click at [127, 51] on textarea "4-MODULO MAESTRA DE APOYO" at bounding box center [221, 65] width 198 height 30
type textarea "4- MODULO MAESTRA DE APOYO"
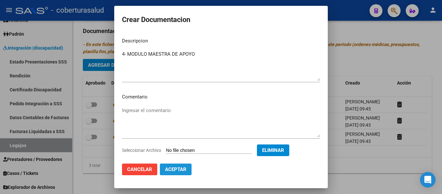
click at [186, 167] on span "Aceptar" at bounding box center [175, 169] width 21 height 6
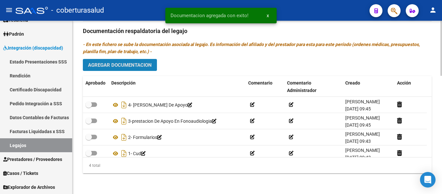
click at [129, 66] on span "Agregar Documentacion" at bounding box center [120, 65] width 64 height 6
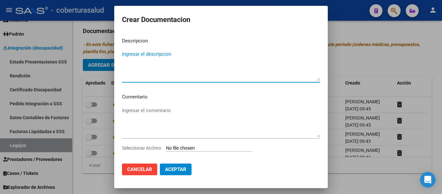
click at [196, 148] on input "Seleccionar Archivo" at bounding box center [209, 148] width 86 height 6
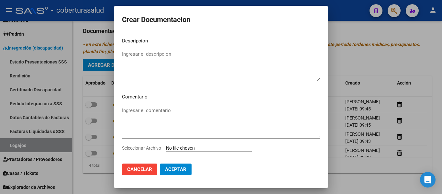
type input "C:\fakepath\5-PRESTACION DE APOYO EN PSICOLOGIA.pdf"
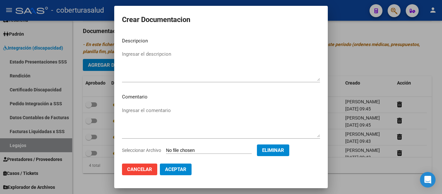
click at [279, 149] on span "Eliminar" at bounding box center [273, 150] width 22 height 6
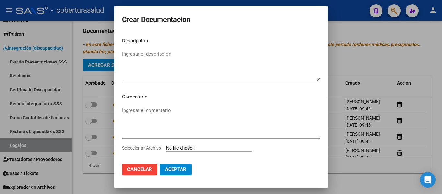
click at [175, 167] on span "Aceptar" at bounding box center [175, 169] width 21 height 6
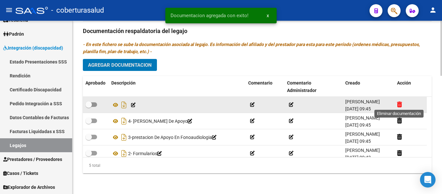
click at [401, 104] on icon at bounding box center [399, 104] width 5 height 6
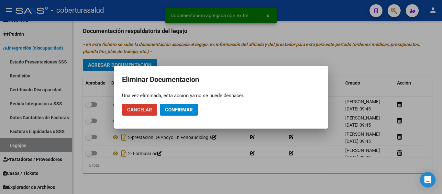
click at [183, 110] on span "Confirmar" at bounding box center [179, 110] width 28 height 6
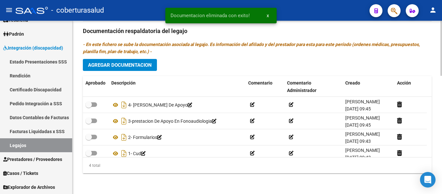
click at [121, 67] on span "Agregar Documentacion" at bounding box center [120, 65] width 64 height 6
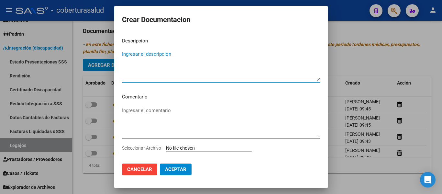
click at [185, 147] on input "Seleccionar Archivo" at bounding box center [209, 148] width 86 height 6
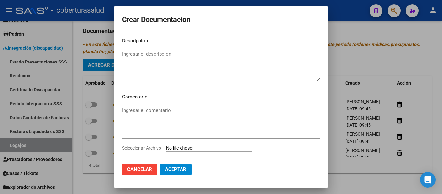
type input "C:\fakepath\5-PRESTACION DE APOYO EN PSICOLOGIA.pdf"
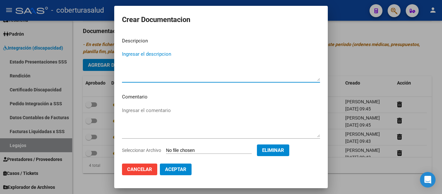
click at [154, 69] on textarea "Ingresar el descripcion" at bounding box center [221, 65] width 198 height 30
paste textarea "5-PRESTACION DE APOYO EN PSICOLOGIA"
click at [126, 51] on textarea "5-PRESTACION DE APOYO EN PSICOLOGIA" at bounding box center [221, 65] width 198 height 30
type textarea "5- PRESTACION DE APOYO EN PSICOLOGIA"
click at [180, 169] on span "Aceptar" at bounding box center [175, 169] width 21 height 6
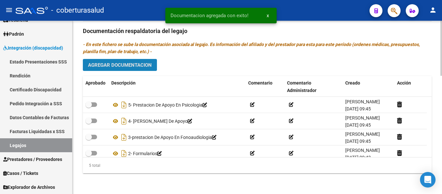
click at [119, 66] on span "Agregar Documentacion" at bounding box center [120, 65] width 64 height 6
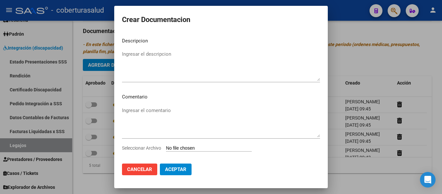
click at [199, 148] on input "Seleccionar Archivo" at bounding box center [209, 148] width 86 height 6
type input "C:\fakepath\6-PRESTACION DE APOYO EN PSICOPEDAGOGIA.pdf"
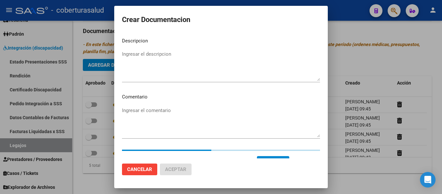
click at [169, 68] on textarea "Ingresar el descripcion" at bounding box center [221, 65] width 198 height 30
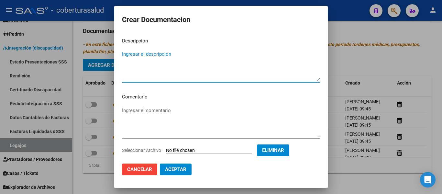
paste textarea "6-PRESTACION DE APOYO EN PSICOPEDAGOGIA"
click at [126, 55] on textarea "6-PRESTACION DE APOYO EN PSICOPEDAGOGIA" at bounding box center [221, 65] width 198 height 30
type textarea "6- PRESTACION DE APOYO EN PSICOPEDAGOGIA"
click at [188, 168] on button "Aceptar" at bounding box center [176, 169] width 32 height 12
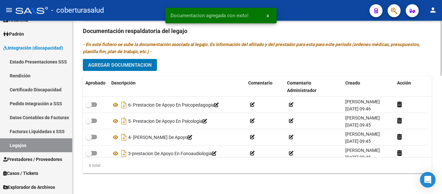
click at [132, 64] on span "Agregar Documentacion" at bounding box center [120, 65] width 64 height 6
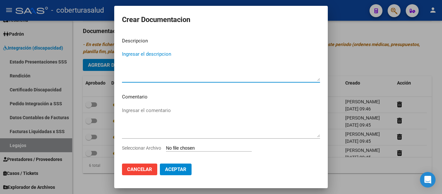
click at [194, 147] on input "Seleccionar Archivo" at bounding box center [209, 148] width 86 height 6
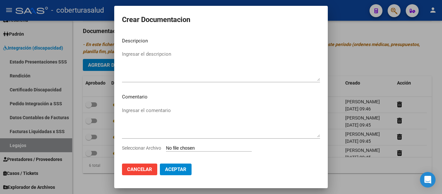
type input "C:\fakepath\7-TRANSPORTE CON DEPENDENCIA.pdf"
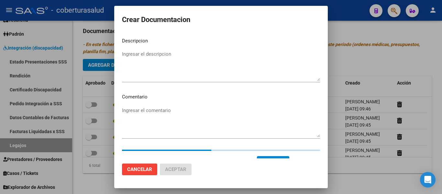
click at [156, 62] on textarea "Ingresar el descripcion" at bounding box center [221, 65] width 198 height 30
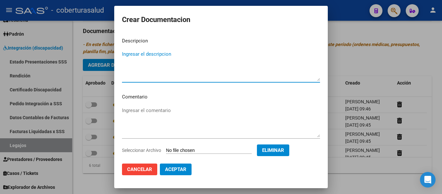
paste textarea "7-TRANSPORTE CON DEPENDENCIA"
click at [127, 51] on textarea "7-TRANSPORTE CON DEPENDENCIA" at bounding box center [221, 65] width 198 height 30
type textarea "7- TRANSPORTE CON DEPENDENCIA"
click at [177, 168] on span "Aceptar" at bounding box center [175, 169] width 21 height 6
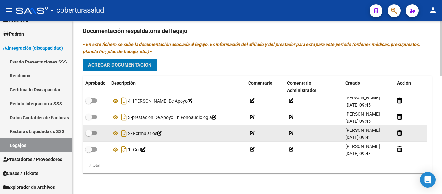
scroll to position [55, 0]
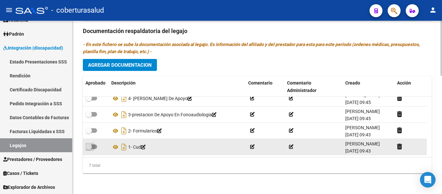
click at [91, 145] on span at bounding box center [88, 146] width 6 height 6
click at [89, 149] on input "checkbox" at bounding box center [88, 149] width 0 height 0
checkbox input "true"
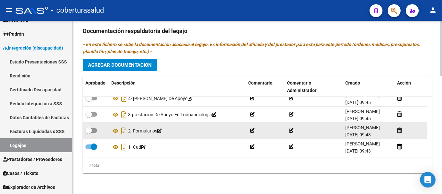
click at [92, 129] on span at bounding box center [91, 130] width 12 height 5
click at [89, 133] on input "checkbox" at bounding box center [88, 133] width 0 height 0
checkbox input "true"
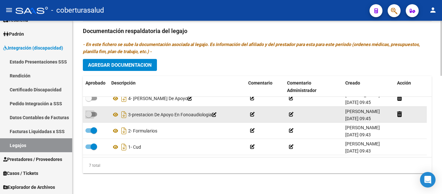
click at [93, 112] on span at bounding box center [91, 114] width 12 height 5
click at [89, 116] on input "checkbox" at bounding box center [88, 116] width 0 height 0
checkbox input "true"
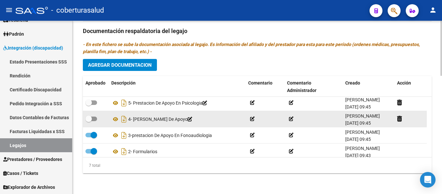
scroll to position [23, 0]
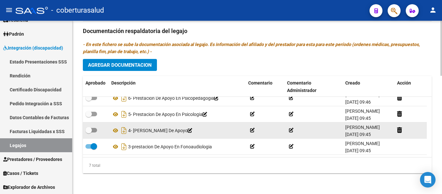
click at [92, 130] on span at bounding box center [88, 130] width 6 height 6
click at [89, 132] on input "checkbox" at bounding box center [88, 132] width 0 height 0
checkbox input "true"
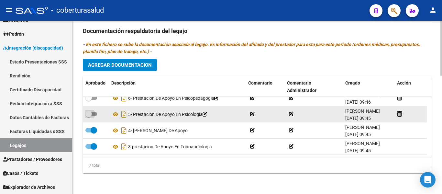
click at [94, 110] on label at bounding box center [91, 114] width 12 height 8
click at [89, 116] on input "checkbox" at bounding box center [88, 116] width 0 height 0
checkbox input "true"
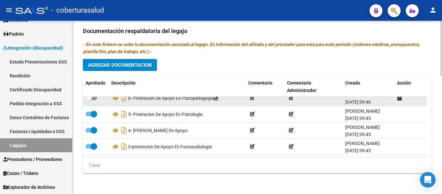
click at [94, 101] on label at bounding box center [91, 98] width 12 height 8
click at [89, 100] on input "checkbox" at bounding box center [88, 100] width 0 height 0
checkbox input "true"
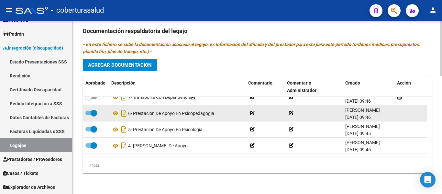
scroll to position [0, 0]
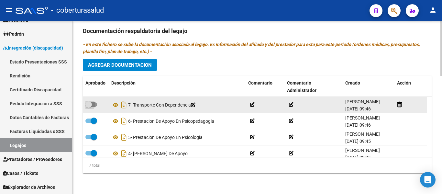
click at [95, 104] on span at bounding box center [91, 104] width 12 height 5
click at [89, 107] on input "checkbox" at bounding box center [88, 107] width 0 height 0
checkbox input "true"
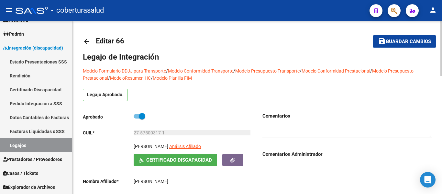
click at [390, 39] on span "Guardar cambios" at bounding box center [408, 42] width 45 height 6
click at [316, 49] on mat-toolbar-row "arrow_back Editar 66" at bounding box center [219, 41] width 272 height 21
click at [30, 145] on link "Legajos" at bounding box center [36, 145] width 72 height 14
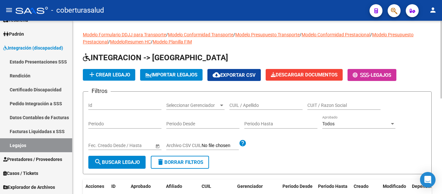
click at [255, 102] on div "CUIL / Apellido" at bounding box center [265, 103] width 73 height 13
paste input "20561466379"
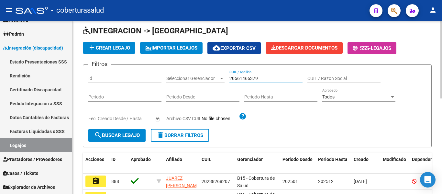
scroll to position [65, 0]
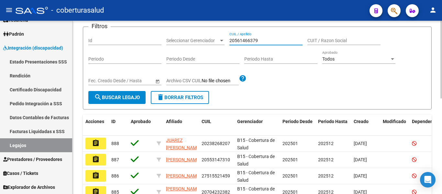
type input "20561466379"
click at [127, 96] on span "search Buscar Legajo" at bounding box center [117, 97] width 46 height 6
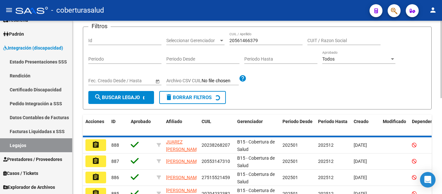
scroll to position [67, 0]
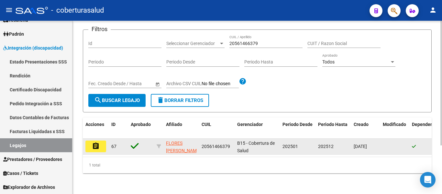
click at [93, 142] on mat-icon "assignment" at bounding box center [96, 146] width 8 height 8
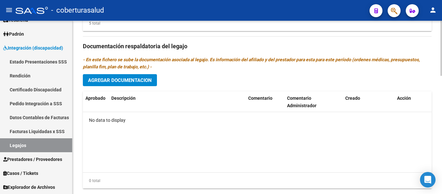
scroll to position [372, 0]
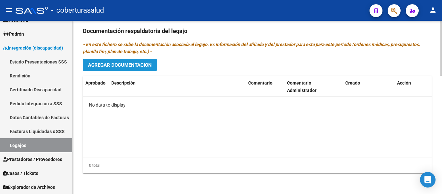
click at [138, 63] on span "Agregar Documentacion" at bounding box center [120, 65] width 64 height 6
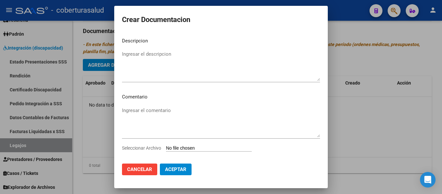
click at [194, 148] on input "Seleccionar Archivo" at bounding box center [209, 148] width 86 height 6
click at [148, 169] on span "Cancelar" at bounding box center [139, 169] width 25 height 6
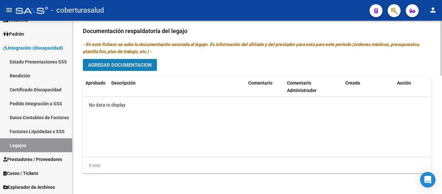
click at [133, 68] on span "Agregar Documentacion" at bounding box center [120, 65] width 64 height 6
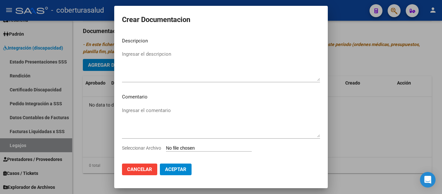
click at [381, 116] on div at bounding box center [221, 97] width 442 height 194
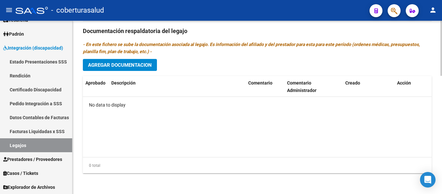
click at [168, 135] on datatable-body "No data to display" at bounding box center [257, 127] width 349 height 60
click at [146, 65] on span "Agregar Documentacion" at bounding box center [120, 65] width 64 height 6
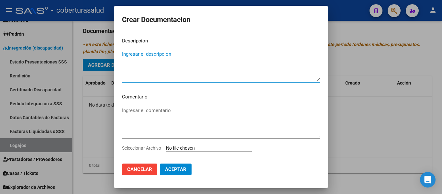
click at [197, 148] on input "Seleccionar Archivo" at bounding box center [209, 148] width 86 height 6
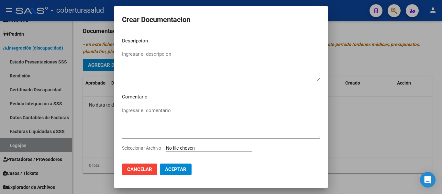
click at [186, 144] on div "Ingresar el comentario" at bounding box center [221, 124] width 198 height 39
click at [185, 148] on input "Seleccionar Archivo" at bounding box center [209, 148] width 86 height 6
type input "C:\fakepath\1- CUD.pdf"
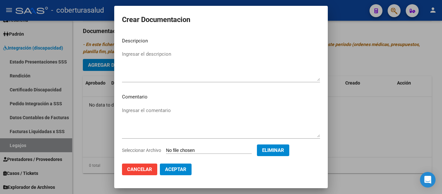
click at [122, 61] on textarea "Ingresar el descripcion" at bounding box center [221, 65] width 198 height 30
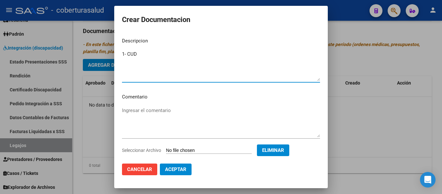
type textarea "1- CUD"
click at [168, 168] on span "Aceptar" at bounding box center [175, 169] width 21 height 6
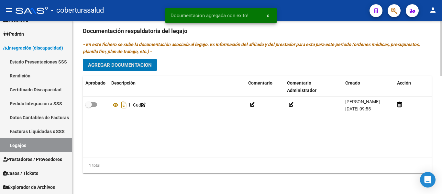
click at [125, 61] on button "Agregar Documentacion" at bounding box center [120, 65] width 74 height 12
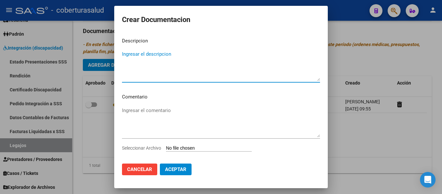
click at [189, 150] on input "Seleccionar Archivo" at bounding box center [209, 148] width 86 height 6
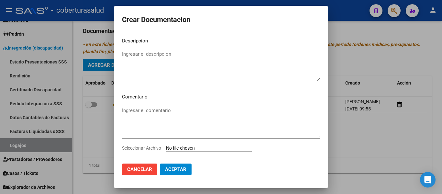
type input "C:\fakepath\2- FORMULARIOS.pdf"
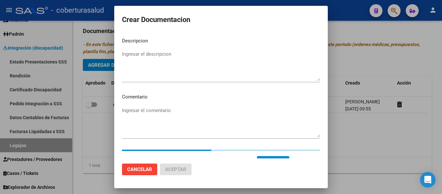
click at [160, 61] on textarea "Ingresar el descripcion" at bounding box center [221, 65] width 198 height 30
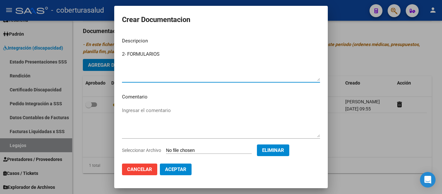
type textarea "2- FORMULARIOS"
click at [176, 167] on span "Aceptar" at bounding box center [175, 169] width 21 height 6
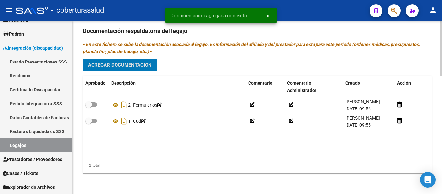
click at [136, 64] on span "Agregar Documentacion" at bounding box center [120, 65] width 64 height 6
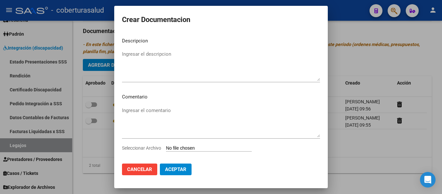
click at [194, 148] on input "Seleccionar Archivo" at bounding box center [209, 148] width 86 height 6
type input "C:\fakepath\3-PRESTACION DE APOYO EN FONOAUDIOLOGIA.pdf"
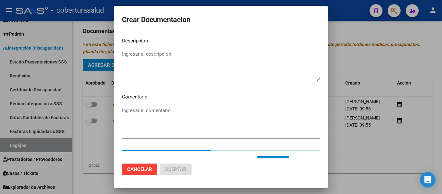
click at [160, 49] on mat-dialog-content "Descripcion Ingresar el descripcion Comentario Ingresar el comentario Seleccion…" at bounding box center [221, 95] width 214 height 126
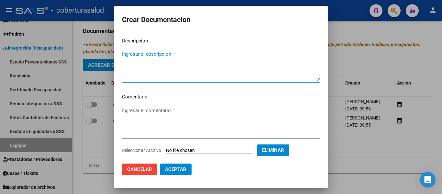
click at [152, 58] on textarea "Ingresar el descripcion" at bounding box center [221, 65] width 198 height 30
paste textarea "3-PRESTACION DE APOYO EN FONOAUDIOLOGIA"
click at [127, 53] on textarea "3-PRESTACION DE APOYO EN FONOAUDIOLOGIA" at bounding box center [221, 65] width 198 height 30
type textarea "3- PRESTACION DE APOYO EN FONOAUDIOLOGIA"
click at [180, 169] on span "Aceptar" at bounding box center [175, 169] width 21 height 6
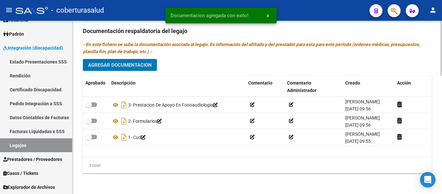
click at [128, 67] on span "Agregar Documentacion" at bounding box center [120, 65] width 64 height 6
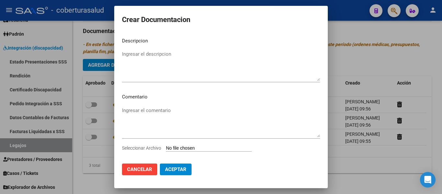
click at [195, 146] on input "Seleccionar Archivo" at bounding box center [209, 148] width 86 height 6
type input "C:\fakepath\4-PRESTACION DE APOYO EN PSICOPEDAGOGIA.pdf"
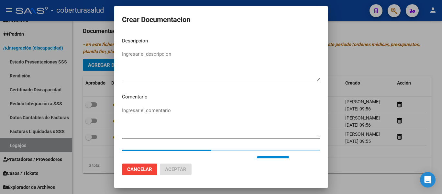
click at [165, 71] on textarea "Ingresar el descripcion" at bounding box center [221, 65] width 198 height 30
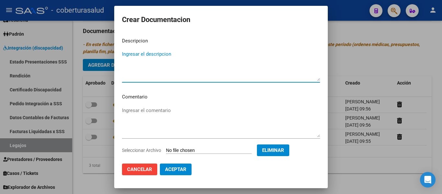
paste textarea "4-PRESTACION DE APOYO EN PSICOPEDAGOGIA"
click at [127, 52] on textarea "4-PRESTACION DE APOYO EN PSICOPEDAGOGIA" at bounding box center [221, 65] width 198 height 30
type textarea "4- PRESTACION DE APOYO EN PSICOPEDAGOGIA"
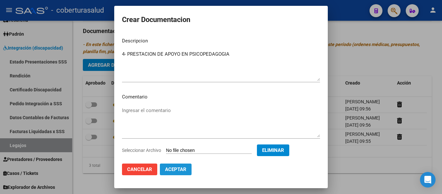
click at [185, 167] on span "Aceptar" at bounding box center [175, 169] width 21 height 6
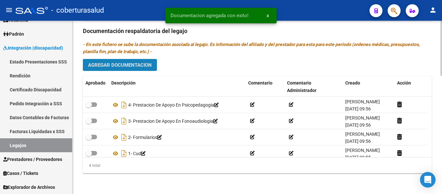
click at [119, 62] on span "Agregar Documentacion" at bounding box center [120, 65] width 64 height 6
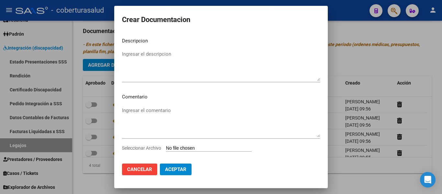
click at [181, 149] on input "Seleccionar Archivo" at bounding box center [209, 148] width 86 height 6
type input "C:\fakepath\5-PRESTACION DE APOYO EN PSICOLOGIA.pdf"
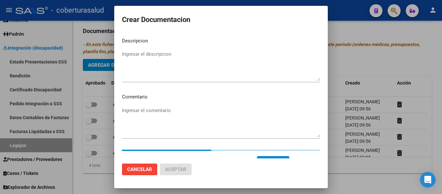
click at [155, 52] on textarea "Ingresar el descripcion" at bounding box center [221, 65] width 198 height 30
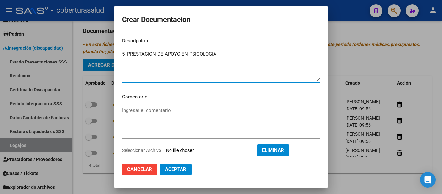
type textarea "5- PRESTACION DE APOYO EN PSICOLOGIA"
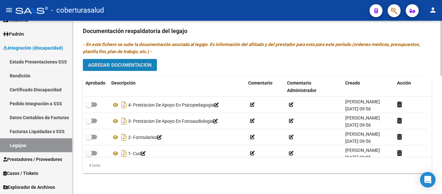
click at [142, 67] on span "Agregar Documentacion" at bounding box center [120, 65] width 64 height 6
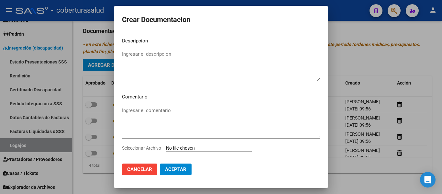
click at [189, 147] on input "Seleccionar Archivo" at bounding box center [209, 148] width 86 height 6
type input "C:\fakepath\5-PRESTACION DE APOYO EN PSICOLOGIA.pdf"
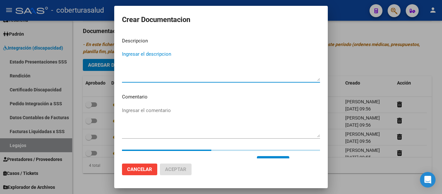
click at [154, 61] on textarea "Ingresar el descripcion" at bounding box center [221, 65] width 198 height 30
paste textarea "5-PRESTACION DE APOYO EN PSICOLOGIA"
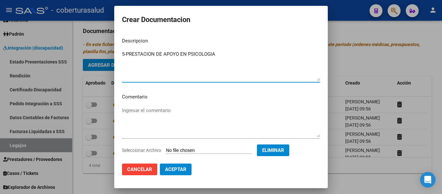
click at [127, 52] on textarea "5-PRESTACION DE APOYO EN PSICOLOGIA" at bounding box center [221, 65] width 198 height 30
type textarea "5- PRESTACION DE APOYO EN PSICOLOGIA"
click at [179, 169] on span "Aceptar" at bounding box center [175, 169] width 21 height 6
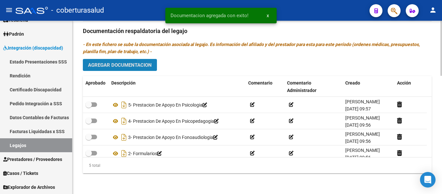
click at [105, 65] on span "Agregar Documentacion" at bounding box center [120, 65] width 64 height 6
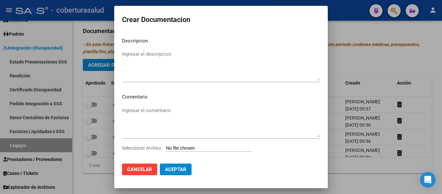
click at [206, 149] on input "Seleccionar Archivo" at bounding box center [209, 148] width 86 height 6
type input "C:\fakepath\6- MODULO MAESTRA DE APOYO.pdf"
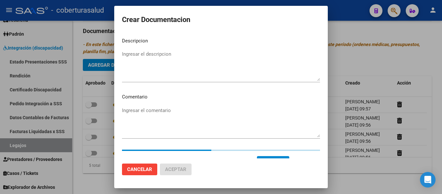
click at [160, 56] on textarea "Ingresar el descripcion" at bounding box center [221, 65] width 198 height 30
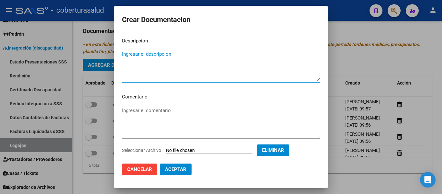
paste textarea "5-PRESTACION DE APOYO EN PSICOLOGIA"
type textarea "5-PRESTACION DE APOYO EN PSICOLOGIA"
drag, startPoint x: 227, startPoint y: 54, endPoint x: 77, endPoint y: 54, distance: 149.8
click at [77, 54] on div "Crear Documentacion Descripcion 5-PRESTACION DE APOYO EN PSICOLOGIA Ingresar el…" at bounding box center [221, 97] width 442 height 194
type textarea "6- MODULO MAESTRA DE APOYO"
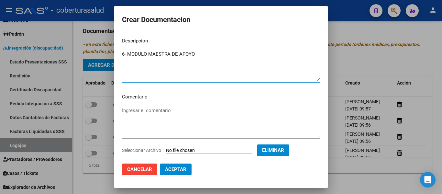
click at [183, 168] on span "Aceptar" at bounding box center [175, 169] width 21 height 6
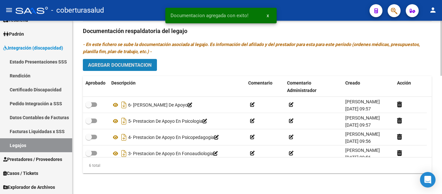
click at [154, 64] on button "Agregar Documentacion" at bounding box center [120, 65] width 74 height 12
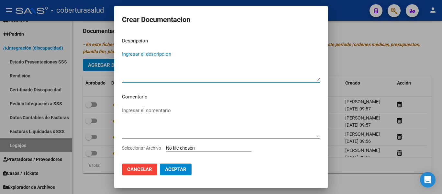
click at [188, 147] on input "Seleccionar Archivo" at bounding box center [209, 148] width 86 height 6
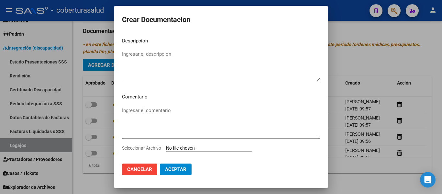
click at [202, 149] on input "Seleccionar Archivo" at bounding box center [209, 148] width 86 height 6
type input "C:\fakepath\7- TRANSPORTE CON DEPENDENCIA.pdf"
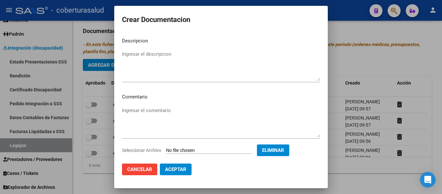
click at [156, 54] on textarea "Ingresar el descripcion" at bounding box center [221, 65] width 198 height 30
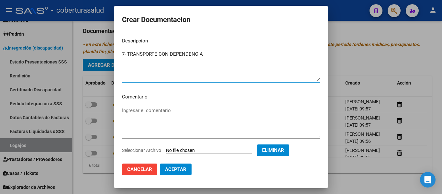
type textarea "7- TRANSPORTE CON DEPENDENCIA"
click at [174, 170] on span "Aceptar" at bounding box center [175, 169] width 21 height 6
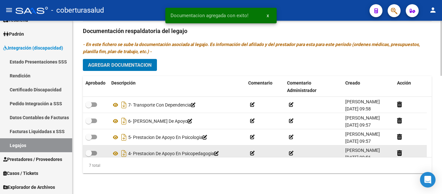
scroll to position [55, 0]
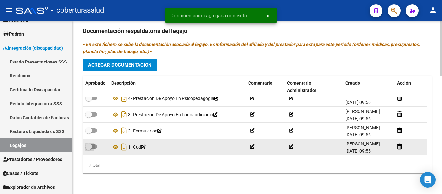
click at [88, 148] on span at bounding box center [88, 146] width 6 height 6
click at [88, 149] on input "checkbox" at bounding box center [88, 149] width 0 height 0
checkbox input "true"
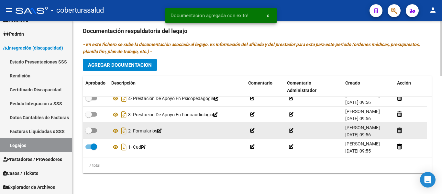
click at [89, 131] on span at bounding box center [88, 130] width 6 height 6
click at [89, 133] on input "checkbox" at bounding box center [88, 133] width 0 height 0
checkbox input "true"
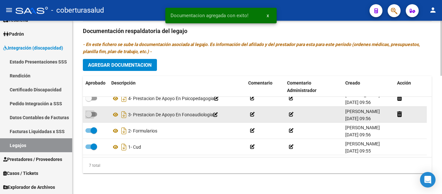
click at [95, 113] on span at bounding box center [91, 114] width 12 height 5
click at [89, 116] on input "checkbox" at bounding box center [88, 116] width 0 height 0
checkbox input "true"
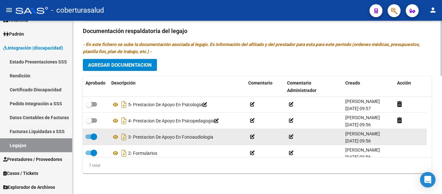
scroll to position [23, 0]
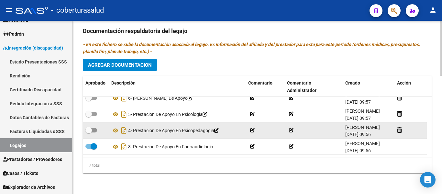
click at [91, 128] on span at bounding box center [88, 130] width 6 height 6
click at [89, 132] on input "checkbox" at bounding box center [88, 132] width 0 height 0
checkbox input "true"
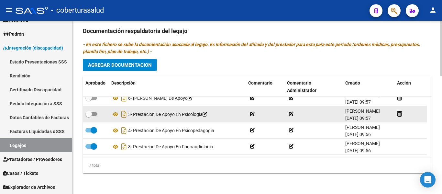
click at [90, 113] on span at bounding box center [88, 114] width 6 height 6
click at [89, 116] on input "checkbox" at bounding box center [88, 116] width 0 height 0
checkbox input "true"
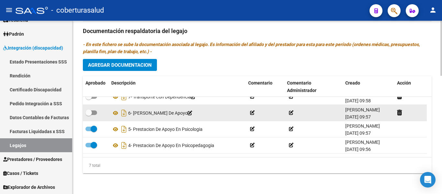
scroll to position [0, 0]
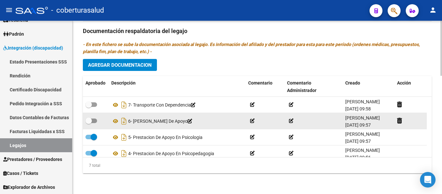
click at [91, 120] on span at bounding box center [88, 120] width 6 height 6
click at [89, 123] on input "checkbox" at bounding box center [88, 123] width 0 height 0
checkbox input "true"
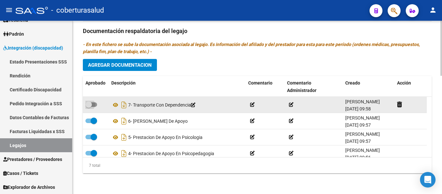
click at [93, 102] on span at bounding box center [91, 104] width 12 height 5
click at [89, 107] on input "checkbox" at bounding box center [88, 107] width 0 height 0
checkbox input "true"
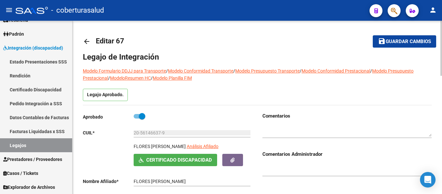
click at [384, 42] on mat-icon "save" at bounding box center [382, 41] width 8 height 8
click at [394, 41] on span "Guardar cambios" at bounding box center [408, 42] width 45 height 6
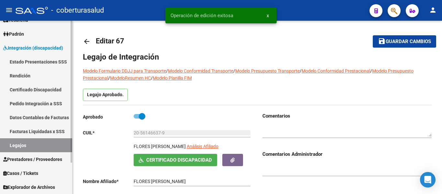
click at [35, 149] on link "Legajos" at bounding box center [36, 145] width 72 height 14
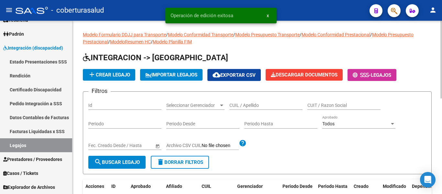
click at [261, 106] on input "CUIL / Apellido" at bounding box center [265, 106] width 73 height 6
paste input "27580461951"
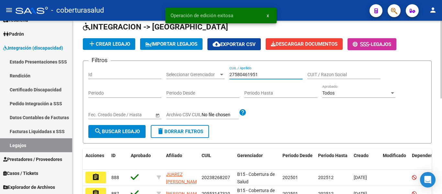
scroll to position [65, 0]
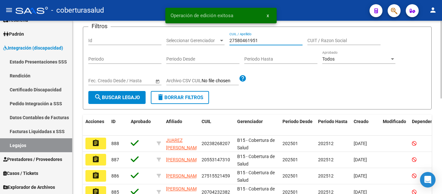
type input "27580461951"
click at [123, 97] on span "search Buscar Legajo" at bounding box center [117, 97] width 46 height 6
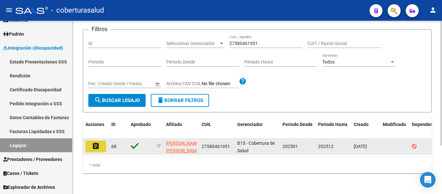
click at [94, 144] on mat-icon "assignment" at bounding box center [96, 146] width 8 height 8
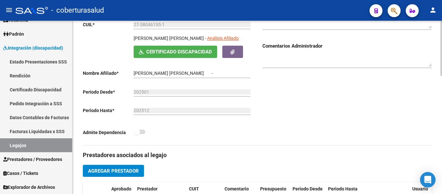
type input "[PERSON_NAME] [PERSON_NAME]"
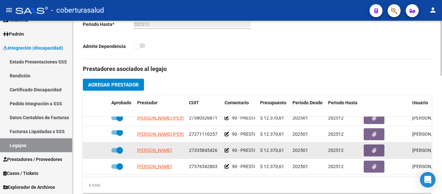
scroll to position [356, 0]
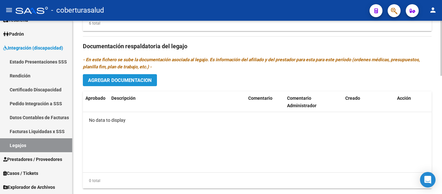
click at [132, 83] on span "Agregar Documentacion" at bounding box center [120, 80] width 64 height 6
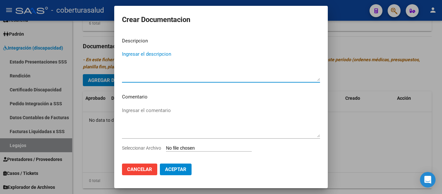
click at [208, 148] on input "Seleccionar Archivo" at bounding box center [209, 148] width 86 height 6
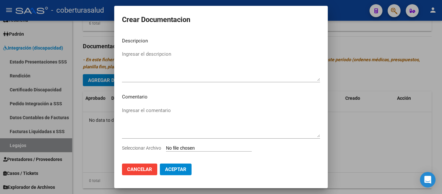
type input "C:\fakepath\1- CUD.pdf"
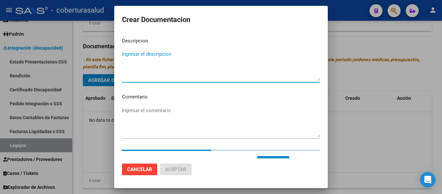
click at [171, 56] on textarea "Ingresar el descripcion" at bounding box center [221, 65] width 198 height 30
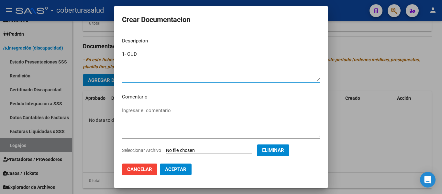
type textarea "1- CUD"
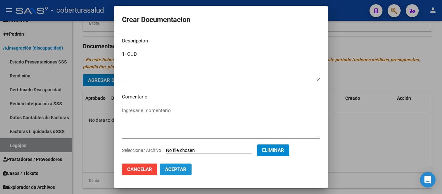
click at [176, 168] on span "Aceptar" at bounding box center [175, 169] width 21 height 6
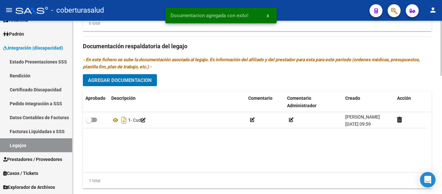
click at [149, 79] on span "Agregar Documentacion" at bounding box center [120, 80] width 64 height 6
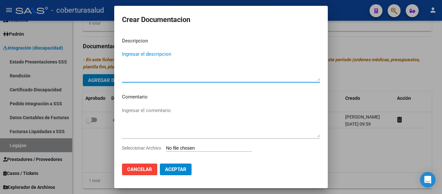
click at [148, 79] on textarea "Ingresar el descripcion" at bounding box center [221, 65] width 198 height 30
click at [186, 146] on input "Seleccionar Archivo" at bounding box center [209, 148] width 86 height 6
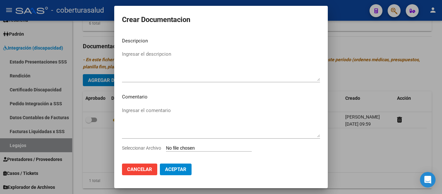
type input "C:\fakepath\2- FORMULARIOS.pdf"
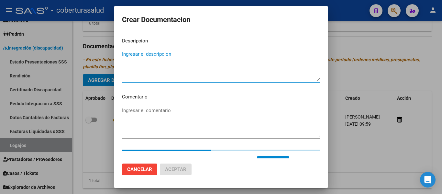
click at [140, 63] on textarea "Ingresar el descripcion" at bounding box center [221, 65] width 198 height 30
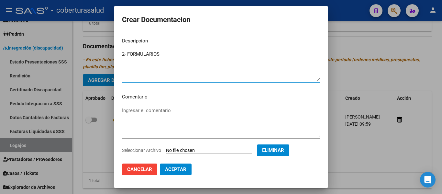
type textarea "2- FORMULARIOS"
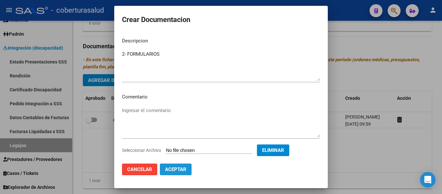
click at [182, 174] on button "Aceptar" at bounding box center [176, 169] width 32 height 12
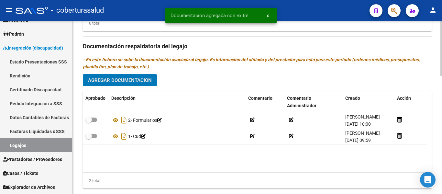
click at [129, 76] on button "Agregar Documentacion" at bounding box center [120, 80] width 74 height 12
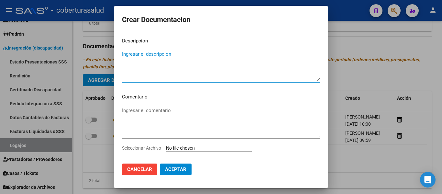
click at [186, 145] on div "Seleccionar Archivo" at bounding box center [221, 150] width 198 height 12
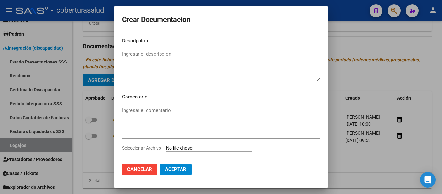
click at [187, 149] on input "Seleccionar Archivo" at bounding box center [209, 148] width 86 height 6
type input "C:\fakepath\3-MODULO MAESTRA DE APOYO.pdf"
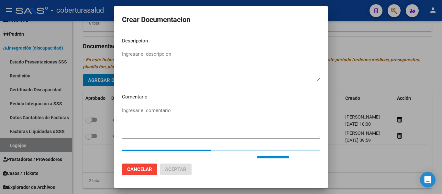
click at [133, 55] on textarea "Ingresar el descripcion" at bounding box center [221, 65] width 198 height 30
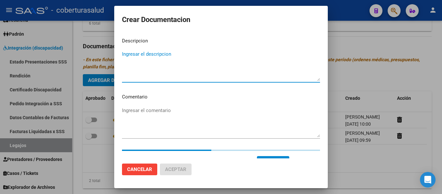
paste textarea "3-MODULO MAESTRA DE APOYO"
click at [125, 52] on textarea "3-MODULO MAESTRA DE APOYO" at bounding box center [221, 65] width 198 height 30
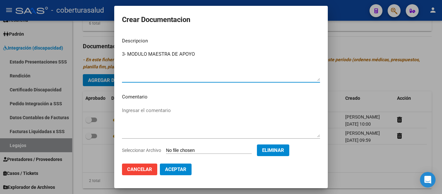
type textarea "3- MODULO MAESTRA DE APOYO"
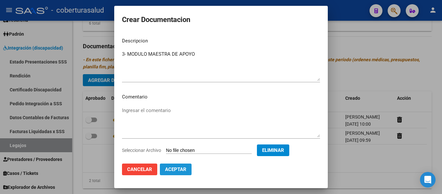
click at [178, 166] on button "Aceptar" at bounding box center [176, 169] width 32 height 12
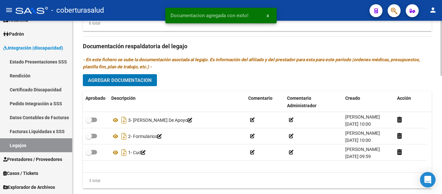
click at [125, 78] on span "Agregar Documentacion" at bounding box center [120, 80] width 64 height 6
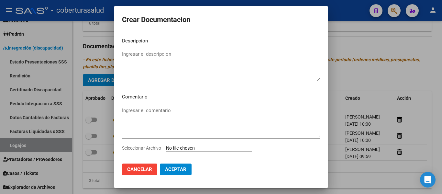
click at [183, 150] on input "Seleccionar Archivo" at bounding box center [209, 148] width 86 height 6
type input "C:\fakepath\4-PRESTACION DE APOYO EN FONOAUDIOLOGIA.pdf"
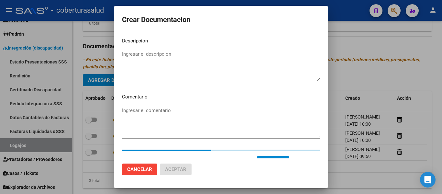
click at [143, 47] on mat-dialog-content "Descripcion Ingresar el descripcion Comentario Ingresar el comentario Seleccion…" at bounding box center [221, 95] width 214 height 126
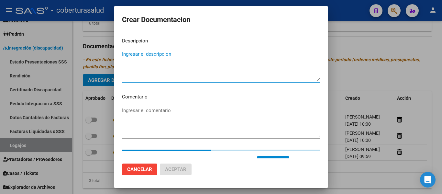
click at [144, 54] on textarea "Ingresar el descripcion" at bounding box center [221, 65] width 198 height 30
paste textarea "4-PRESTACION DE APOYO EN FONOAUDIOLOGIA"
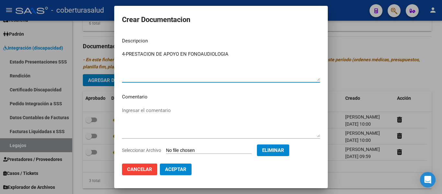
click at [127, 53] on textarea "4-PRESTACION DE APOYO EN FONOAUDIOLOGIA" at bounding box center [221, 65] width 198 height 30
type textarea "4- PRESTACION DE APOYO EN FONOAUDIOLOGIA"
click at [181, 168] on span "Aceptar" at bounding box center [175, 169] width 21 height 6
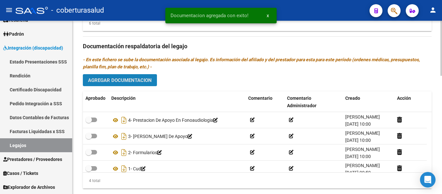
click at [143, 83] on span "Agregar Documentacion" at bounding box center [120, 80] width 64 height 6
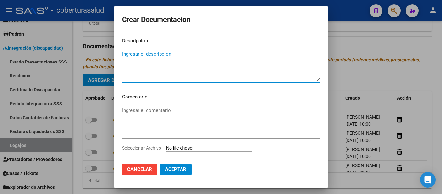
click at [190, 148] on input "Seleccionar Archivo" at bounding box center [209, 148] width 86 height 6
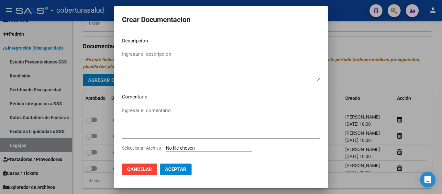
type input "C:\fakepath\5-PRESTACION DE APOYO EN [MEDICAL_DATA].pdf"
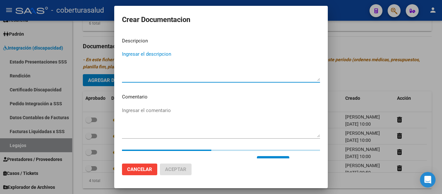
click at [151, 69] on textarea "Ingresar el descripcion" at bounding box center [221, 65] width 198 height 30
paste textarea "5-PRESTACION DE APOYO EN [MEDICAL_DATA]"
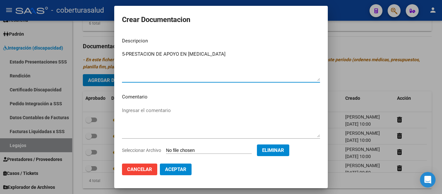
click at [126, 52] on textarea "5-PRESTACION DE APOYO EN [MEDICAL_DATA]" at bounding box center [221, 65] width 198 height 30
type textarea "5- PRESTACION DE APOYO EN [MEDICAL_DATA]"
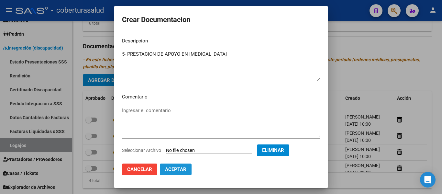
click at [175, 167] on span "Aceptar" at bounding box center [175, 169] width 21 height 6
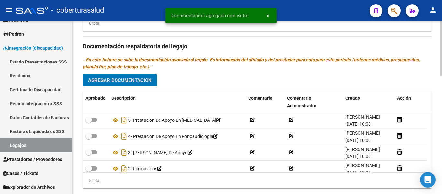
click at [138, 83] on span "Agregar Documentacion" at bounding box center [120, 80] width 64 height 6
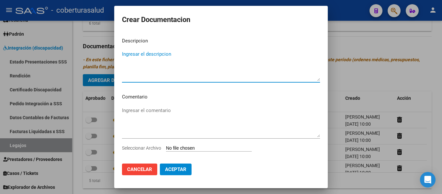
click at [186, 149] on input "Seleccionar Archivo" at bounding box center [209, 148] width 86 height 6
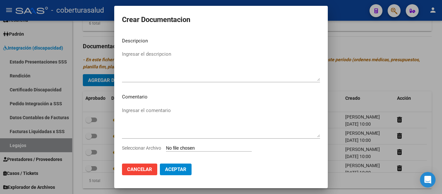
type input "C:\fakepath\6-PRESTACION DE APOYO EN PSICOLOGIA.pdf"
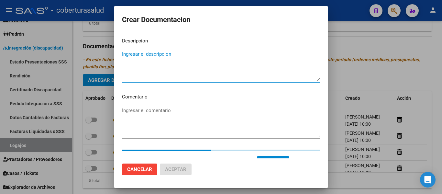
click at [148, 63] on textarea "Ingresar el descripcion" at bounding box center [221, 65] width 198 height 30
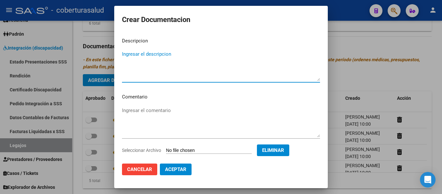
paste textarea "6-PRESTACION DE APOYO EN PSICOLOGIA"
click at [127, 55] on textarea "6-PRESTACION DE APOYO EN PSICOLOGIA" at bounding box center [221, 65] width 198 height 30
type textarea "6- PRESTACION DE APOYO EN PSICOLOGIA"
click at [175, 169] on span "Aceptar" at bounding box center [175, 169] width 21 height 6
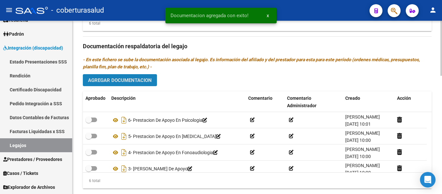
click at [129, 82] on span "Agregar Documentacion" at bounding box center [120, 80] width 64 height 6
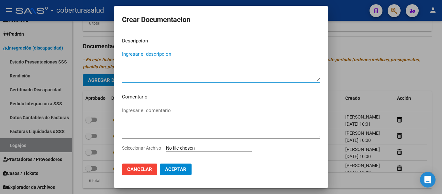
click at [183, 149] on input "Seleccionar Archivo" at bounding box center [209, 148] width 86 height 6
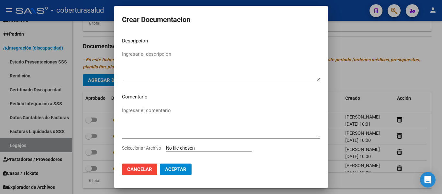
type input "C:\fakepath\7-PRESTACION DE APOYO EN PSICOPEDAGOGIA.pdf"
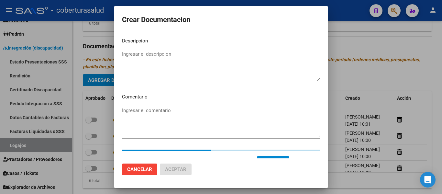
click at [152, 65] on textarea "Ingresar el descripcion" at bounding box center [221, 65] width 198 height 30
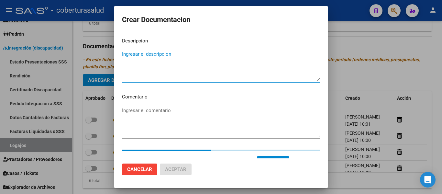
paste textarea "7-PRESTACION DE APOYO EN PSICOPEDAGOGIA"
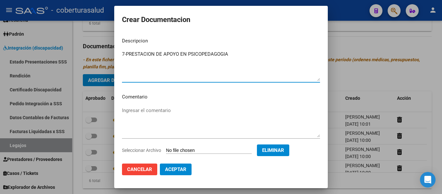
click at [127, 54] on textarea "7-PRESTACION DE APOYO EN PSICOPEDAGOGIA" at bounding box center [221, 65] width 198 height 30
type textarea "7- PRESTACION DE APOYO EN PSICOPEDAGOGIA"
click at [184, 168] on span "Aceptar" at bounding box center [175, 169] width 21 height 6
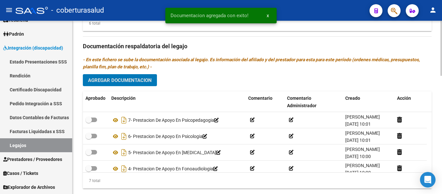
click at [130, 76] on button "Agregar Documentacion" at bounding box center [120, 80] width 74 height 12
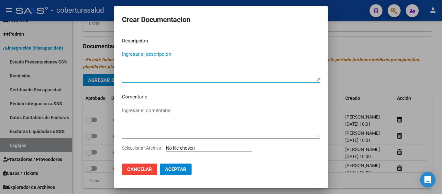
click at [186, 148] on input "Seleccionar Archivo" at bounding box center [209, 148] width 86 height 6
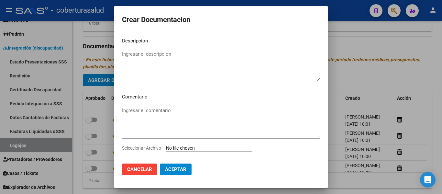
type input "C:\fakepath\8-PRESTACION DE APOYO EN TERAPIA OCUPACIONAL.pdf"
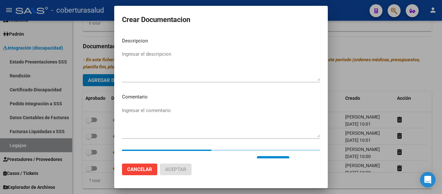
click at [161, 60] on textarea "Ingresar el descripcion" at bounding box center [221, 65] width 198 height 30
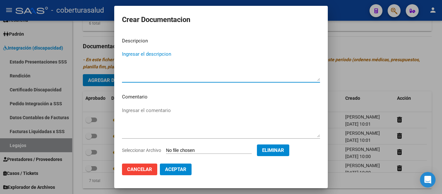
paste textarea "8-PRESTACION DE APOYO EN TERAPIA OCUPACIONAL"
click at [126, 53] on textarea "8-PRESTACION DE APOYO EN TERAPIA OCUPACIONAL" at bounding box center [221, 65] width 198 height 30
type textarea "8- PRESTACION DE APOYO EN TERAPIA OCUPACIONAL"
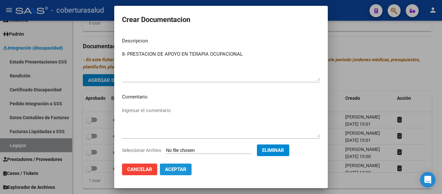
click at [184, 167] on span "Aceptar" at bounding box center [175, 169] width 21 height 6
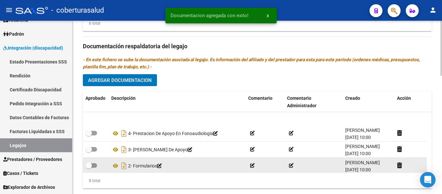
scroll to position [72, 0]
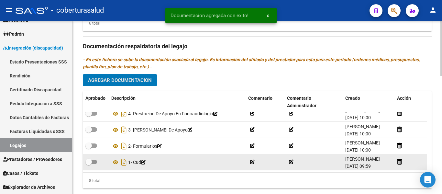
click at [89, 163] on span at bounding box center [88, 162] width 6 height 6
click at [89, 164] on input "checkbox" at bounding box center [88, 164] width 0 height 0
checkbox input "true"
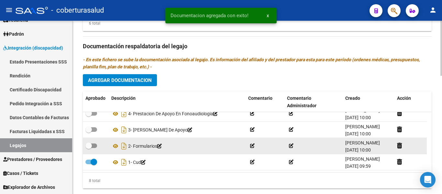
click at [92, 142] on label at bounding box center [91, 146] width 12 height 8
click at [89, 148] on input "checkbox" at bounding box center [88, 148] width 0 height 0
checkbox input "true"
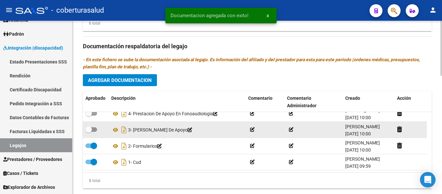
click at [89, 128] on span at bounding box center [88, 129] width 6 height 6
click at [89, 132] on input "checkbox" at bounding box center [88, 132] width 0 height 0
checkbox input "true"
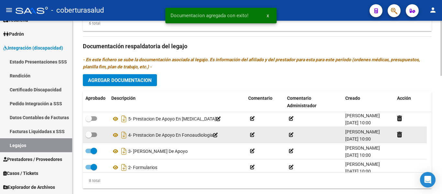
scroll to position [39, 0]
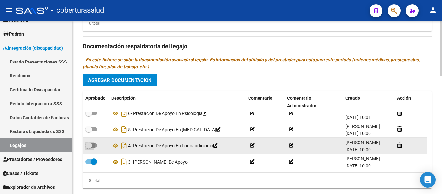
click at [95, 147] on span at bounding box center [91, 145] width 12 height 5
click at [89, 148] on input "checkbox" at bounding box center [88, 148] width 0 height 0
checkbox input "true"
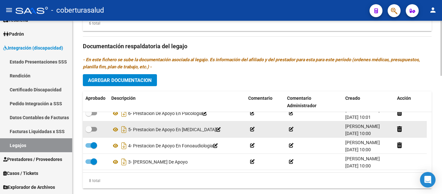
click at [88, 124] on datatable-body-cell at bounding box center [96, 129] width 26 height 16
click at [92, 131] on span at bounding box center [91, 129] width 12 height 5
click at [89, 131] on input "checkbox" at bounding box center [88, 131] width 0 height 0
checkbox input "true"
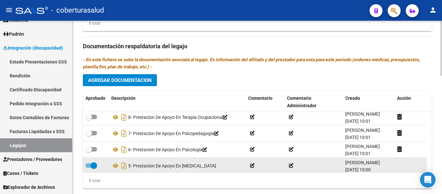
scroll to position [0, 0]
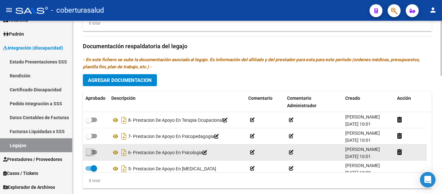
click at [94, 155] on label at bounding box center [91, 152] width 12 height 8
click at [89, 155] on input "checkbox" at bounding box center [88, 154] width 0 height 0
checkbox input "true"
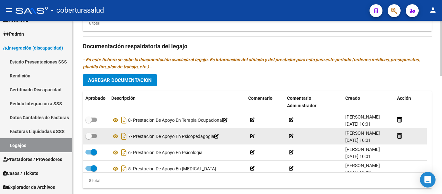
click at [91, 131] on datatable-body-cell at bounding box center [96, 136] width 26 height 16
click at [91, 138] on span at bounding box center [88, 136] width 6 height 6
click at [89, 138] on input "checkbox" at bounding box center [88, 138] width 0 height 0
checkbox input "true"
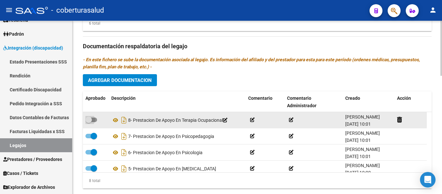
click at [94, 116] on label at bounding box center [91, 120] width 12 height 8
click at [89, 122] on input "checkbox" at bounding box center [88, 122] width 0 height 0
checkbox input "true"
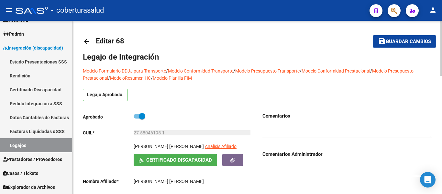
click at [403, 41] on span "Guardar cambios" at bounding box center [408, 42] width 45 height 6
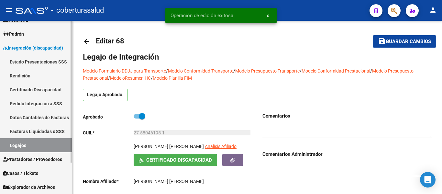
click at [48, 147] on link "Legajos" at bounding box center [36, 145] width 72 height 14
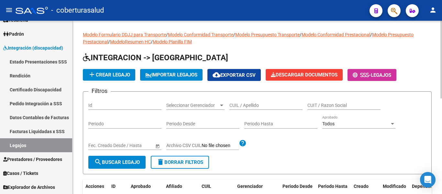
scroll to position [32, 0]
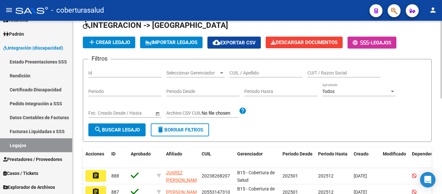
click at [251, 75] on input "CUIL / Apellido" at bounding box center [265, 73] width 73 height 6
paste input "27437723902"
type input "27437723902"
click at [134, 126] on button "search Buscar Legajo" at bounding box center [116, 129] width 57 height 13
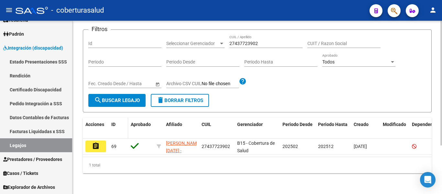
scroll to position [67, 0]
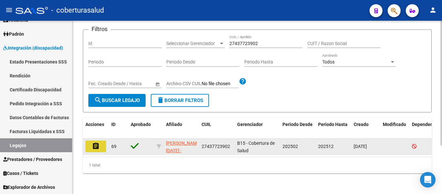
click at [92, 145] on button "assignment" at bounding box center [95, 146] width 21 height 12
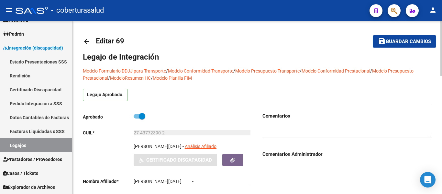
type input "[PERSON_NAME][DATE]"
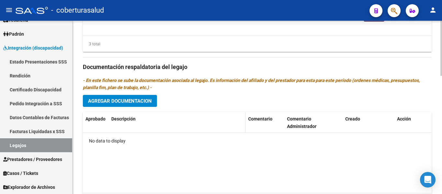
scroll to position [356, 0]
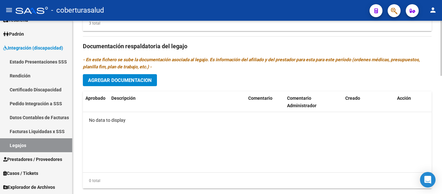
click at [131, 79] on span "Agregar Documentacion" at bounding box center [120, 80] width 64 height 6
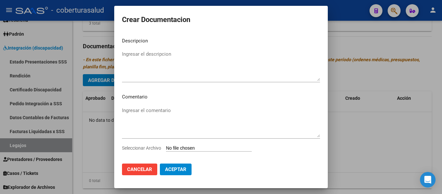
click at [205, 149] on input "Seleccionar Archivo" at bounding box center [209, 148] width 86 height 6
type input "C:\fakepath\1-CUD.pdf"
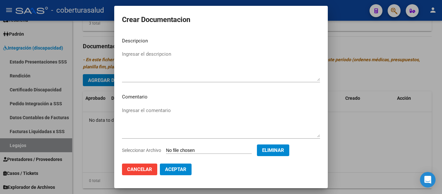
click at [145, 61] on textarea "Ingresar el descripcion" at bounding box center [221, 65] width 198 height 30
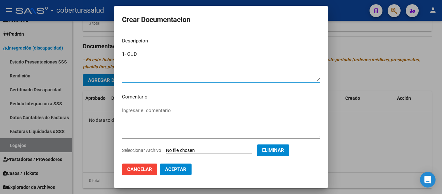
type textarea "1- CUD"
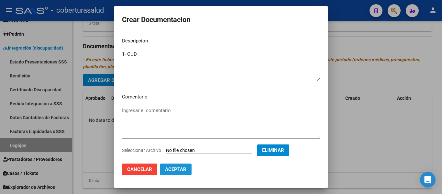
click at [179, 169] on span "Aceptar" at bounding box center [175, 169] width 21 height 6
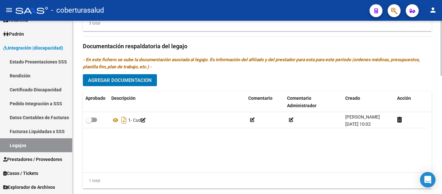
click at [131, 75] on button "Agregar Documentacion" at bounding box center [120, 80] width 74 height 12
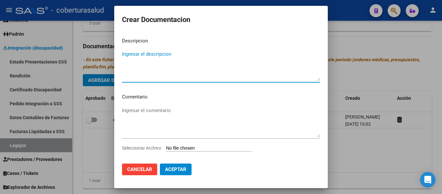
click at [194, 147] on input "Seleccionar Archivo" at bounding box center [209, 148] width 86 height 6
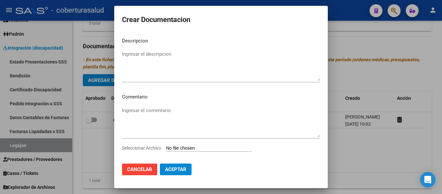
type input "C:\fakepath\2-FORMULARIOS.pdf"
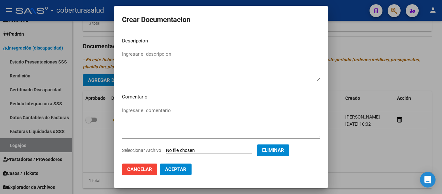
click at [154, 56] on textarea "Ingresar el descripcion" at bounding box center [221, 65] width 198 height 30
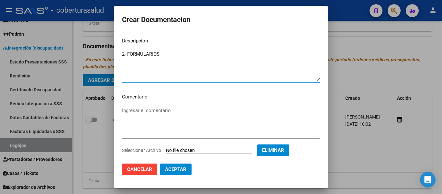
type textarea "2- FORMULARIOS"
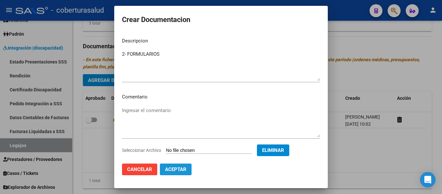
click at [179, 170] on span "Aceptar" at bounding box center [175, 169] width 21 height 6
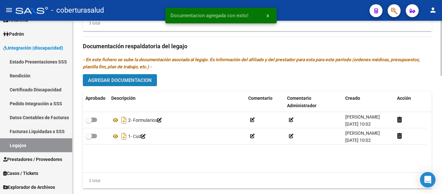
click at [127, 76] on button "Agregar Documentacion" at bounding box center [120, 80] width 74 height 12
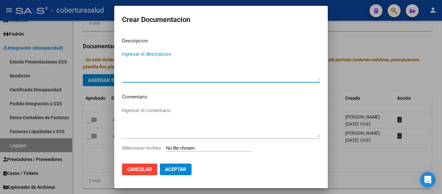
click at [189, 147] on input "Seleccionar Archivo" at bounding box center [209, 148] width 86 height 6
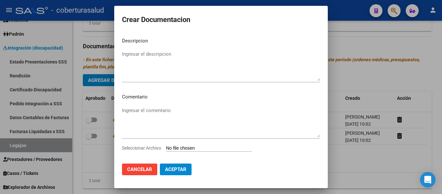
type input "C:\fakepath\3-PRESTACION DE APOYO EN FONOAUDIOLOGIA.pdf"
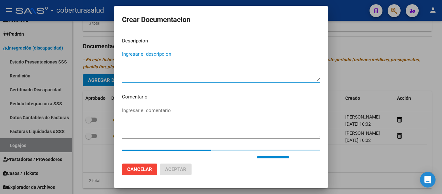
click at [160, 61] on textarea "Ingresar el descripcion" at bounding box center [221, 65] width 198 height 30
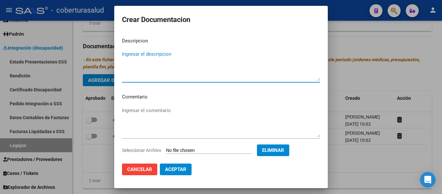
paste textarea "3"
click at [160, 60] on textarea "Ingresar el descripcion" at bounding box center [221, 65] width 198 height 30
type textarea "3- PRESTACION DE APOYO EN FONOAUDIOLOGIA"
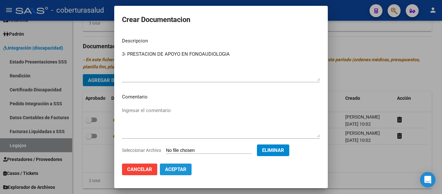
click at [175, 170] on span "Aceptar" at bounding box center [175, 169] width 21 height 6
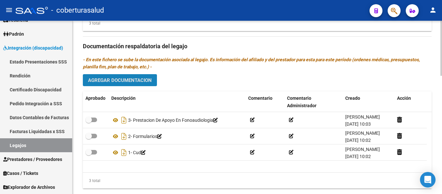
click at [135, 82] on span "Agregar Documentacion" at bounding box center [120, 80] width 64 height 6
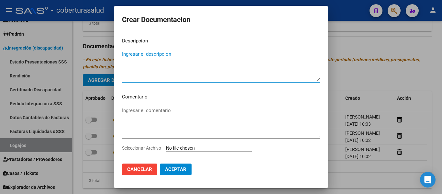
click at [185, 149] on input "Seleccionar Archivo" at bounding box center [209, 148] width 86 height 6
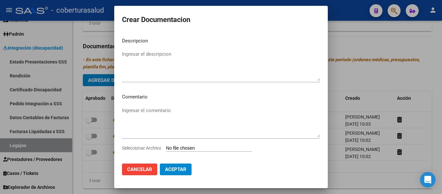
type input "C:\fakepath\4-PRESTACION DE APOYO EN PSICOLOGIA.pdf"
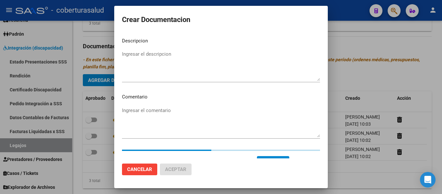
click at [160, 54] on textarea "Ingresar el descripcion" at bounding box center [221, 65] width 198 height 30
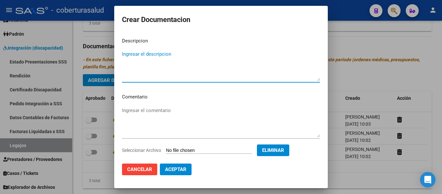
paste textarea "4-PRESTACION DE APOYO EN PSICOLOGIA"
click at [127, 52] on textarea "4-PRESTACION DE APOYO EN PSICOLOGIA" at bounding box center [221, 65] width 198 height 30
type textarea "4- PRESTACION DE APOYO EN PSICOLOGIA"
click at [182, 173] on button "Aceptar" at bounding box center [176, 169] width 32 height 12
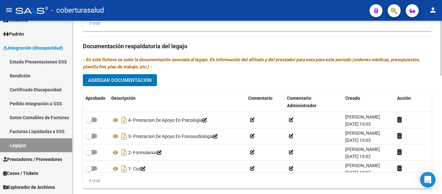
click at [131, 86] on button "Agregar Documentacion" at bounding box center [120, 80] width 74 height 12
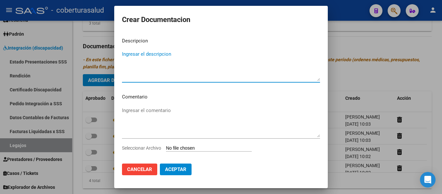
click at [188, 147] on input "Seleccionar Archivo" at bounding box center [209, 148] width 86 height 6
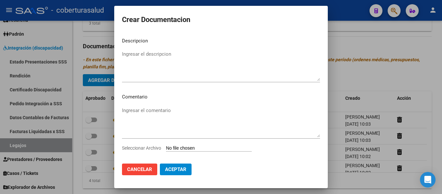
type input "C:\fakepath\5-TRANSPORTE CON DEPENDENCIA.pdf"
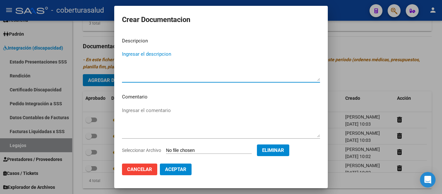
click at [156, 53] on textarea "Ingresar el descripcion" at bounding box center [221, 65] width 198 height 30
paste textarea "5-TRANSPORTE CON DEPENDENCIA"
click at [127, 52] on textarea "5-TRANSPORTE CON DEPENDENCIA" at bounding box center [221, 65] width 198 height 30
type textarea "5- TRANSPORTE CON DEPENDENCIA"
click at [176, 171] on span "Aceptar" at bounding box center [175, 169] width 21 height 6
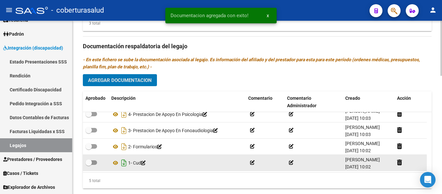
scroll to position [23, 0]
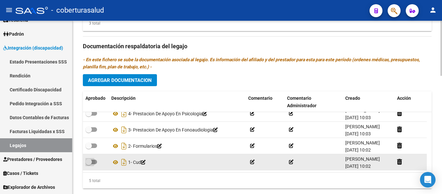
click at [91, 160] on span at bounding box center [88, 162] width 6 height 6
click at [89, 164] on input "checkbox" at bounding box center [88, 164] width 0 height 0
checkbox input "true"
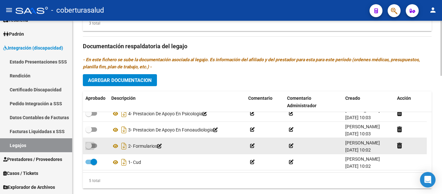
click at [93, 149] on label at bounding box center [91, 146] width 12 height 8
click at [89, 148] on input "checkbox" at bounding box center [88, 148] width 0 height 0
checkbox input "true"
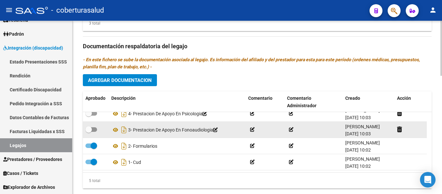
click at [91, 130] on span at bounding box center [88, 129] width 6 height 6
click at [89, 132] on input "checkbox" at bounding box center [88, 132] width 0 height 0
checkbox input "true"
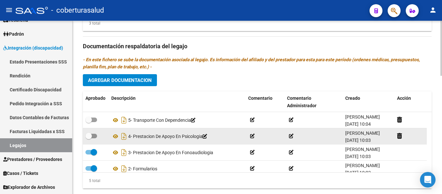
click at [91, 134] on span at bounding box center [88, 136] width 6 height 6
click at [89, 138] on input "checkbox" at bounding box center [88, 138] width 0 height 0
checkbox input "true"
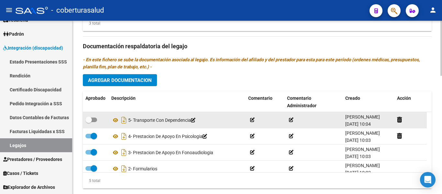
click at [92, 120] on span at bounding box center [88, 119] width 6 height 6
click at [89, 122] on input "checkbox" at bounding box center [88, 122] width 0 height 0
checkbox input "true"
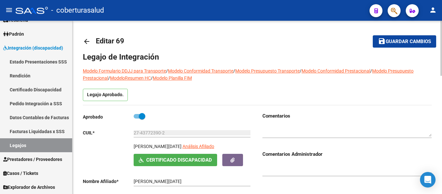
click at [419, 39] on span "Guardar cambios" at bounding box center [408, 42] width 45 height 6
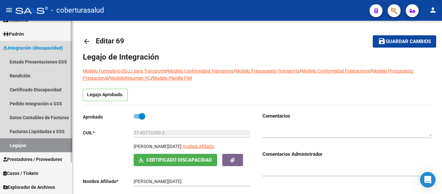
click at [21, 144] on link "Legajos" at bounding box center [36, 145] width 72 height 14
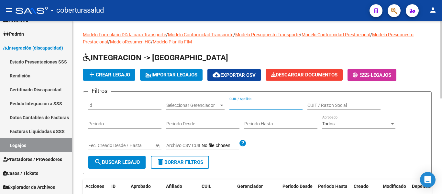
click at [241, 105] on input "CUIL / Apellido" at bounding box center [265, 106] width 73 height 6
paste input "27537020860"
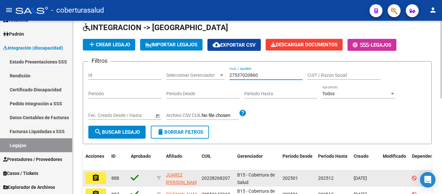
scroll to position [65, 0]
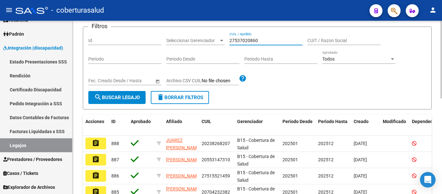
type input "27537020860"
click at [116, 102] on button "search Buscar Legajo" at bounding box center [116, 97] width 57 height 13
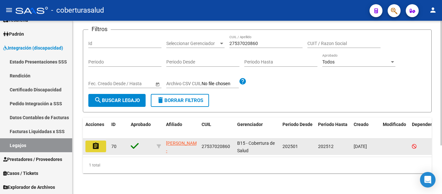
click at [98, 145] on mat-icon "assignment" at bounding box center [96, 146] width 8 height 8
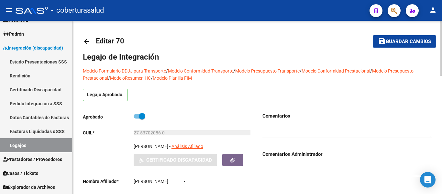
type input "[PERSON_NAME]"
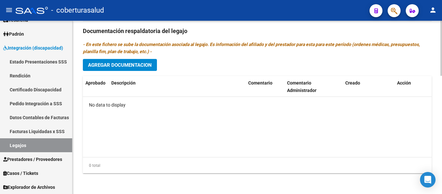
scroll to position [372, 0]
click at [138, 61] on button "Agregar Documentacion" at bounding box center [120, 65] width 74 height 12
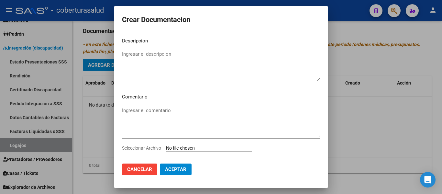
click at [199, 146] on input "Seleccionar Archivo" at bounding box center [209, 148] width 86 height 6
type input "C:\fakepath\1-CUD.pdf"
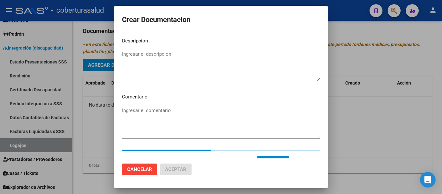
click at [153, 49] on div "Ingresar el descripcion" at bounding box center [221, 65] width 198 height 33
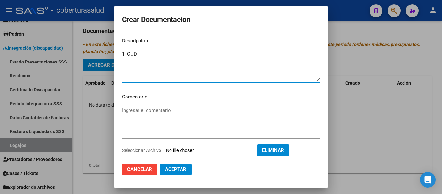
type textarea "1- CUD"
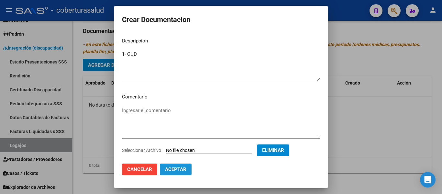
click at [177, 166] on span "Aceptar" at bounding box center [175, 169] width 21 height 6
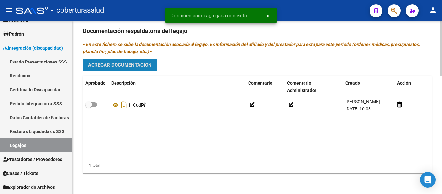
click at [142, 61] on button "Agregar Documentacion" at bounding box center [120, 65] width 74 height 12
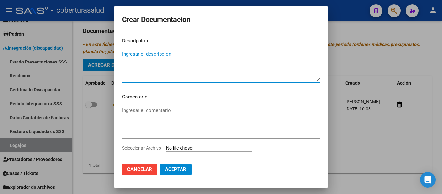
click at [190, 144] on div "Ingresar el comentario" at bounding box center [221, 124] width 198 height 39
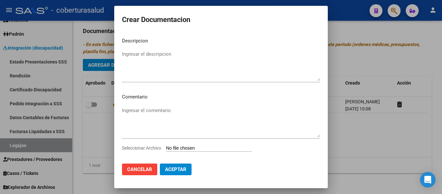
click at [190, 149] on input "Seleccionar Archivo" at bounding box center [209, 148] width 86 height 6
type input "C:\fakepath\2-FORMULARIOS.pdf"
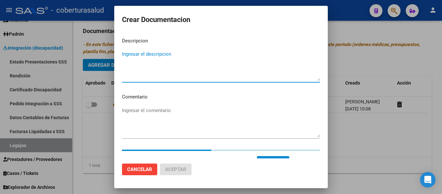
click at [154, 59] on textarea "Ingresar el descripcion" at bounding box center [221, 65] width 198 height 30
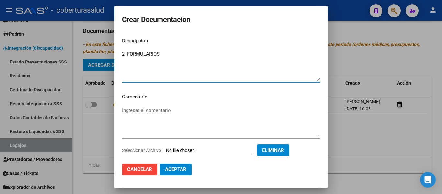
type textarea "2- FORMULARIOS"
click at [178, 175] on button "Aceptar" at bounding box center [176, 169] width 32 height 12
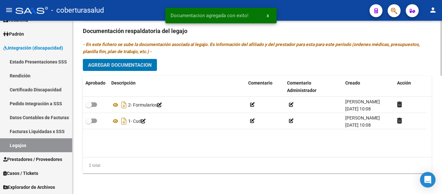
click at [131, 63] on span "Agregar Documentacion" at bounding box center [120, 65] width 64 height 6
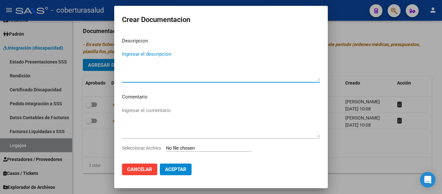
click at [197, 146] on input "Seleccionar Archivo" at bounding box center [209, 148] width 86 height 6
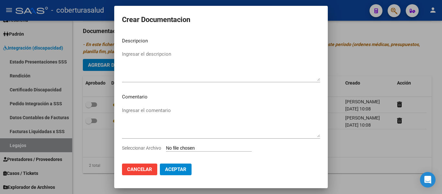
type input "C:\fakepath\3-MODULO INTEGRAL INTENSIVO.pdf"
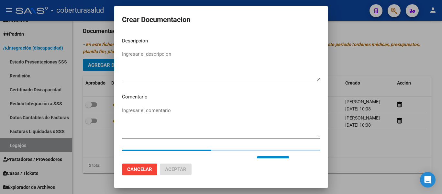
click at [163, 63] on textarea "Ingresar el descripcion" at bounding box center [221, 65] width 198 height 30
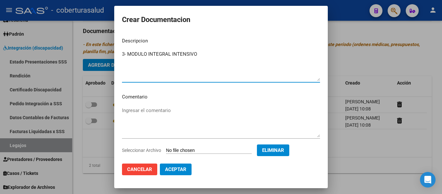
type textarea "3- MODULO INTEGRAL INTENSIVO"
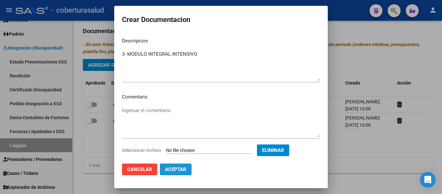
click at [179, 166] on button "Aceptar" at bounding box center [176, 169] width 32 height 12
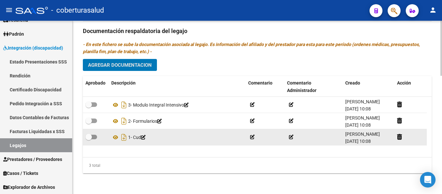
click at [91, 137] on span at bounding box center [88, 137] width 6 height 6
click at [89, 139] on input "checkbox" at bounding box center [88, 139] width 0 height 0
checkbox input "true"
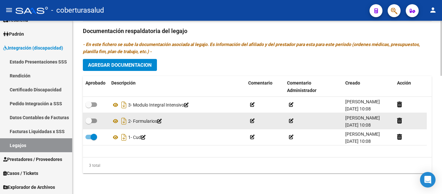
click at [92, 120] on span at bounding box center [88, 120] width 6 height 6
click at [89, 123] on input "checkbox" at bounding box center [88, 123] width 0 height 0
checkbox input "true"
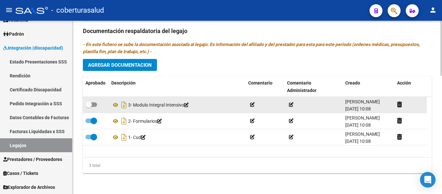
click at [93, 105] on span at bounding box center [91, 104] width 12 height 5
click at [89, 107] on input "checkbox" at bounding box center [88, 107] width 0 height 0
checkbox input "true"
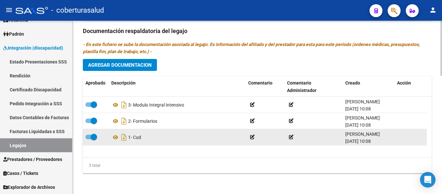
click at [91, 140] on span at bounding box center [94, 137] width 6 height 6
click at [89, 139] on input "checkbox" at bounding box center [88, 139] width 0 height 0
click at [91, 140] on span at bounding box center [88, 137] width 6 height 6
click at [89, 139] on input "checkbox" at bounding box center [88, 139] width 0 height 0
checkbox input "true"
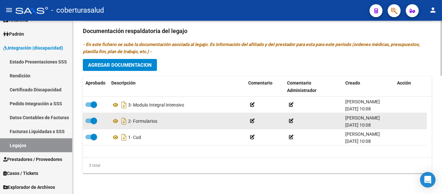
click at [95, 126] on datatable-body-cell at bounding box center [96, 121] width 26 height 16
click at [93, 122] on span at bounding box center [94, 120] width 6 height 6
click at [89, 123] on input "checkbox" at bounding box center [88, 123] width 0 height 0
click at [93, 122] on span at bounding box center [91, 120] width 12 height 5
click at [89, 123] on input "checkbox" at bounding box center [88, 123] width 0 height 0
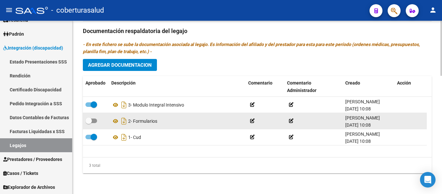
checkbox input "true"
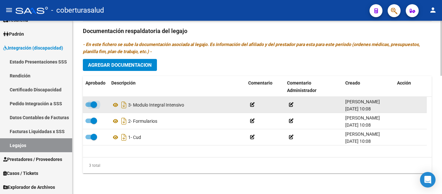
click at [94, 103] on span at bounding box center [94, 104] width 6 height 6
click at [89, 107] on input "checkbox" at bounding box center [88, 107] width 0 height 0
click at [94, 103] on span at bounding box center [91, 104] width 12 height 5
click at [89, 107] on input "checkbox" at bounding box center [88, 107] width 0 height 0
checkbox input "true"
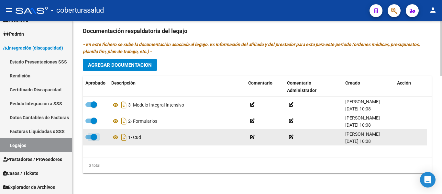
click at [95, 134] on span at bounding box center [94, 137] width 6 height 6
click at [89, 139] on input "checkbox" at bounding box center [88, 139] width 0 height 0
checkbox input "false"
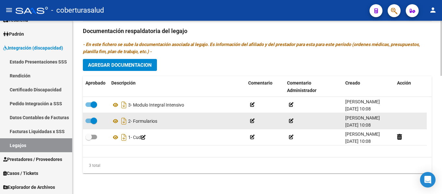
click at [93, 120] on span at bounding box center [94, 120] width 6 height 6
click at [89, 123] on input "checkbox" at bounding box center [88, 123] width 0 height 0
checkbox input "false"
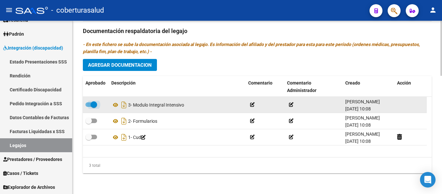
click at [94, 104] on span at bounding box center [94, 104] width 6 height 6
click at [89, 107] on input "checkbox" at bounding box center [88, 107] width 0 height 0
click at [94, 104] on span at bounding box center [91, 104] width 12 height 5
click at [89, 107] on input "checkbox" at bounding box center [88, 107] width 0 height 0
checkbox input "true"
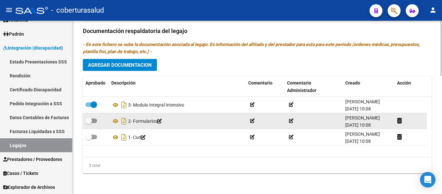
click at [94, 120] on span at bounding box center [91, 120] width 12 height 5
click at [89, 123] on input "checkbox" at bounding box center [88, 123] width 0 height 0
checkbox input "true"
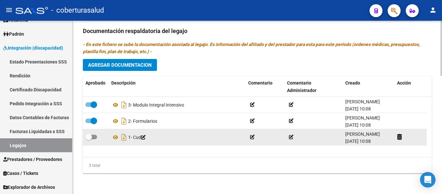
click at [96, 139] on label at bounding box center [91, 137] width 12 height 8
click at [89, 139] on input "checkbox" at bounding box center [88, 139] width 0 height 0
checkbox input "true"
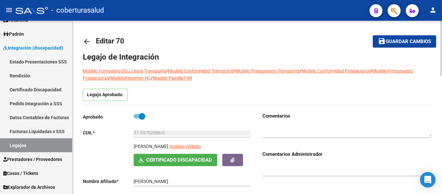
scroll to position [0, 0]
click at [404, 41] on span "Guardar cambios" at bounding box center [408, 42] width 45 height 6
click at [403, 39] on span "Guardar cambios" at bounding box center [408, 42] width 45 height 6
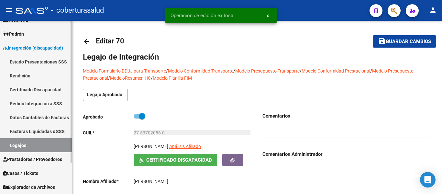
click at [20, 143] on link "Legajos" at bounding box center [36, 145] width 72 height 14
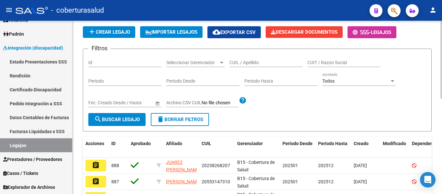
scroll to position [32, 0]
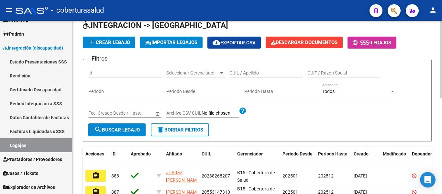
click at [276, 72] on input "CUIL / Apellido" at bounding box center [265, 73] width 73 height 6
paste input "20557259016"
type input "20557259016"
click at [125, 127] on button "search Buscar Legajo" at bounding box center [116, 129] width 57 height 13
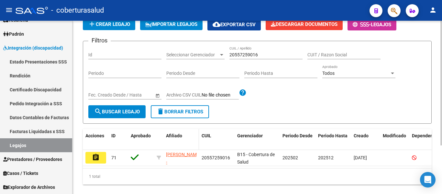
scroll to position [67, 0]
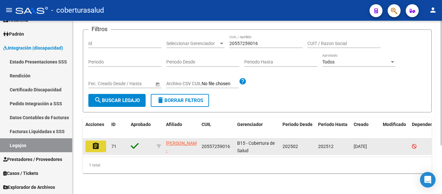
click at [97, 142] on mat-icon "assignment" at bounding box center [96, 146] width 8 height 8
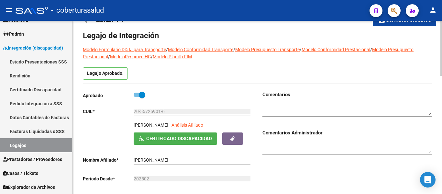
type input "[PERSON_NAME]"
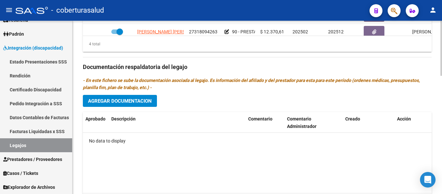
scroll to position [339, 0]
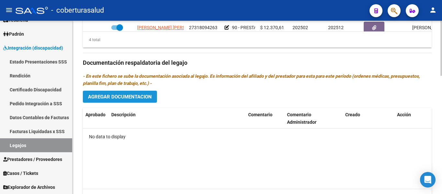
click at [125, 100] on button "Agregar Documentacion" at bounding box center [120, 97] width 74 height 12
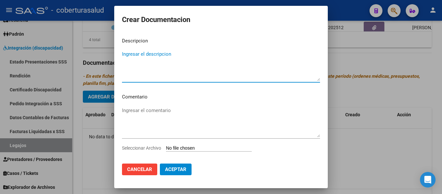
click at [188, 148] on input "Seleccionar Archivo" at bounding box center [209, 148] width 86 height 6
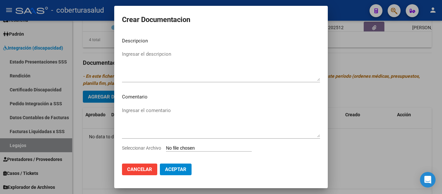
click at [184, 147] on input "Seleccionar Archivo" at bounding box center [209, 148] width 86 height 6
type input "C:\fakepath\1-CUD.pdf"
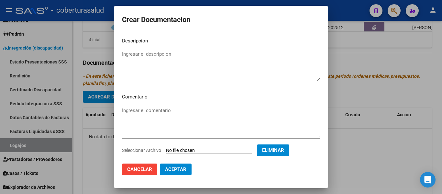
click at [168, 58] on textarea "Ingresar el descripcion" at bounding box center [221, 65] width 198 height 30
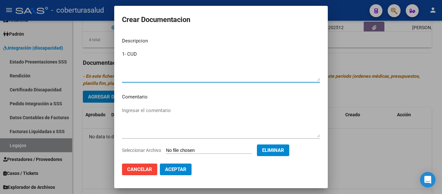
type textarea "1- CUD"
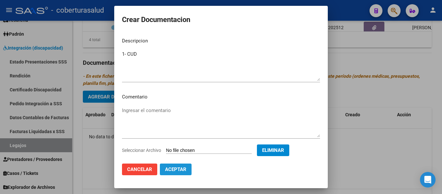
click at [173, 173] on button "Aceptar" at bounding box center [176, 169] width 32 height 12
